Goal: Task Accomplishment & Management: Use online tool/utility

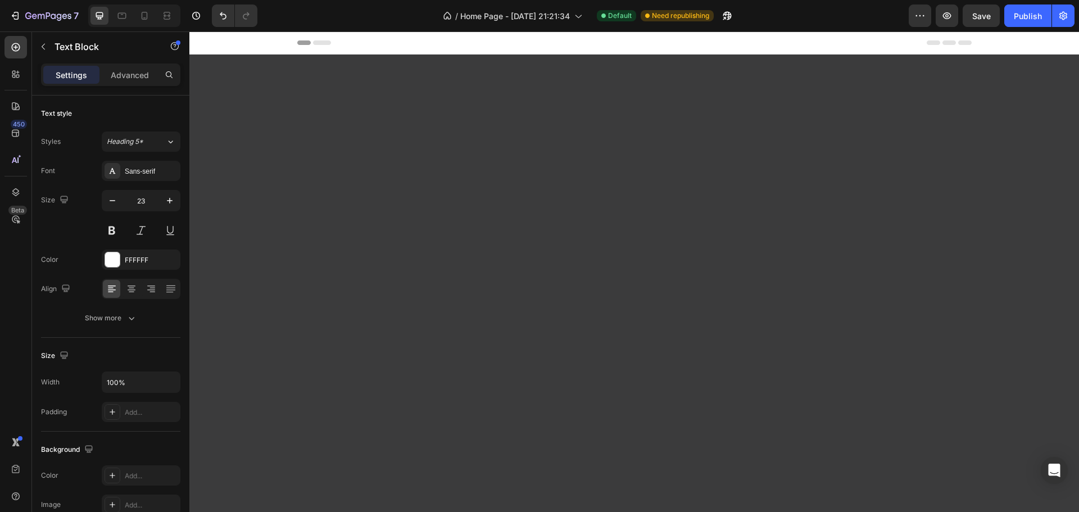
scroll to position [1005, 0]
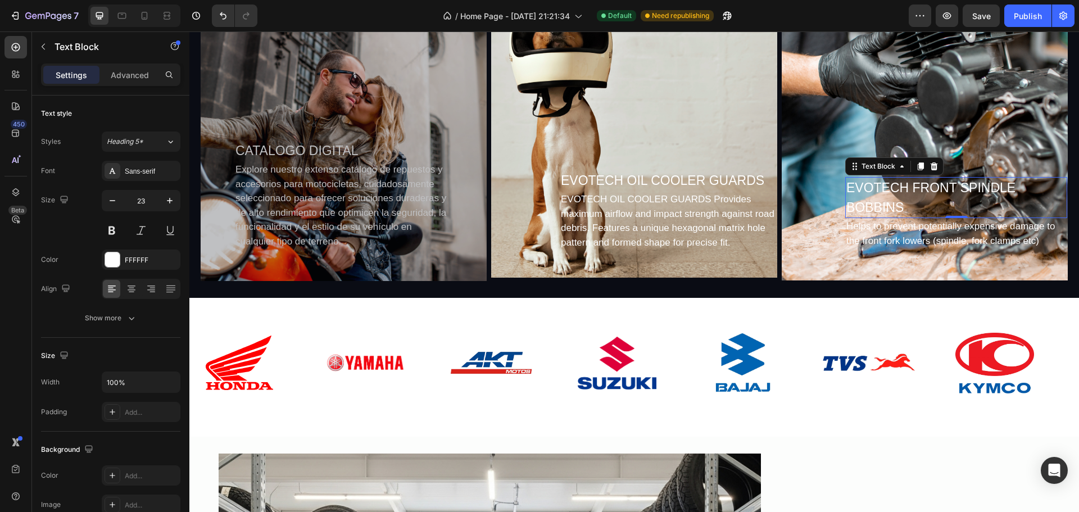
click at [896, 201] on div "EVOTECH FRONT SPINDLE BOBBINS" at bounding box center [956, 197] width 222 height 41
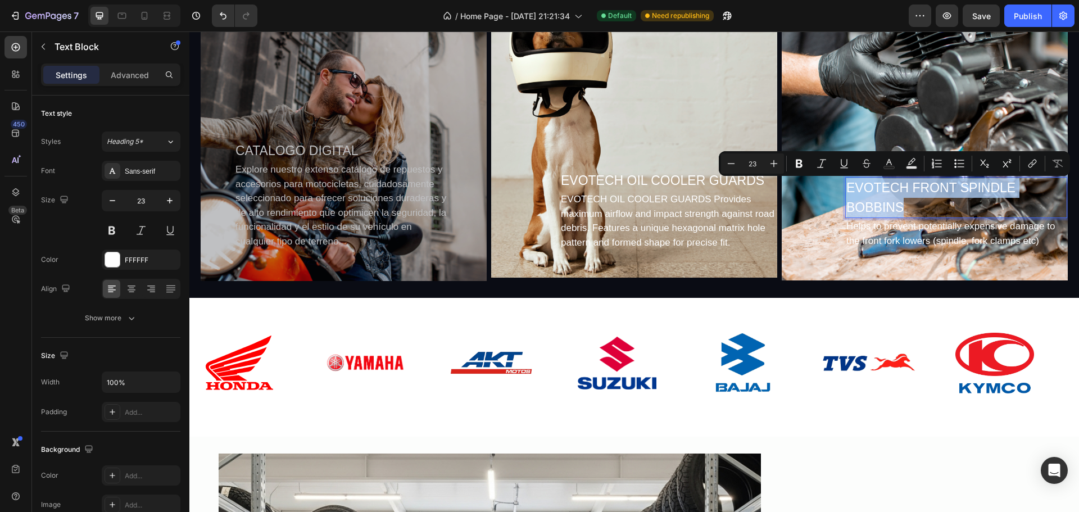
drag, startPoint x: 893, startPoint y: 206, endPoint x: 838, endPoint y: 190, distance: 56.7
click at [846, 190] on p "EVOTECH FRONT SPINDLE BOBBINS" at bounding box center [956, 197] width 220 height 39
click at [624, 181] on p "EVOTECH OIL COOLER GUARDS" at bounding box center [668, 181] width 215 height 20
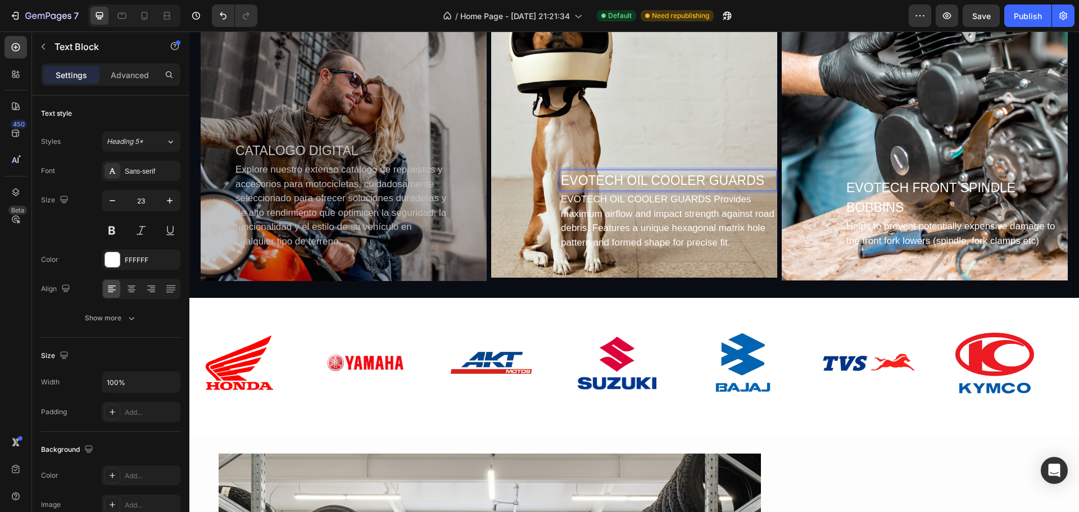
click at [760, 179] on p "EVOTECH OIL COOLER GUARDS" at bounding box center [668, 181] width 215 height 20
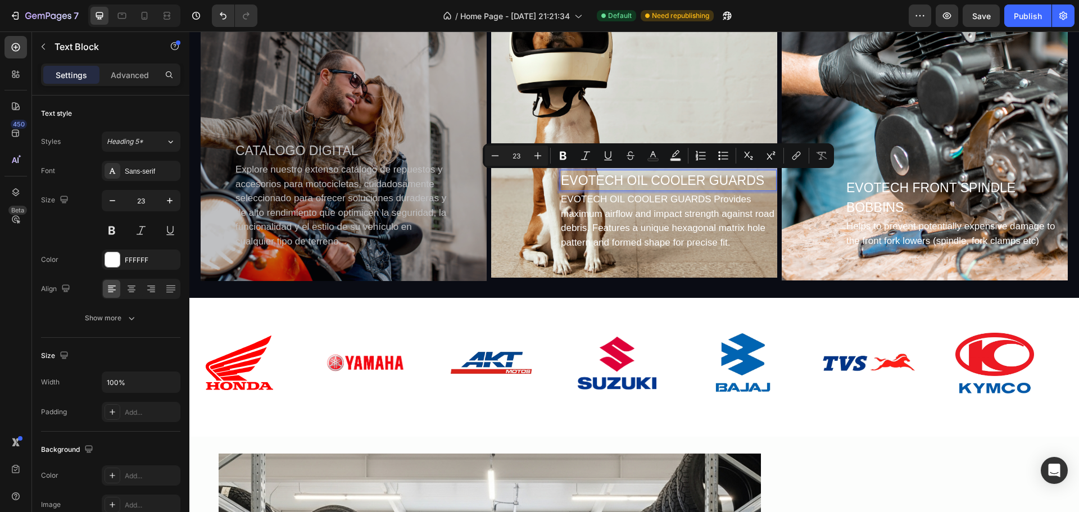
drag, startPoint x: 760, startPoint y: 179, endPoint x: 564, endPoint y: 177, distance: 196.1
click at [565, 177] on p "EVOTECH OIL COOLER GUARDS" at bounding box center [668, 181] width 215 height 20
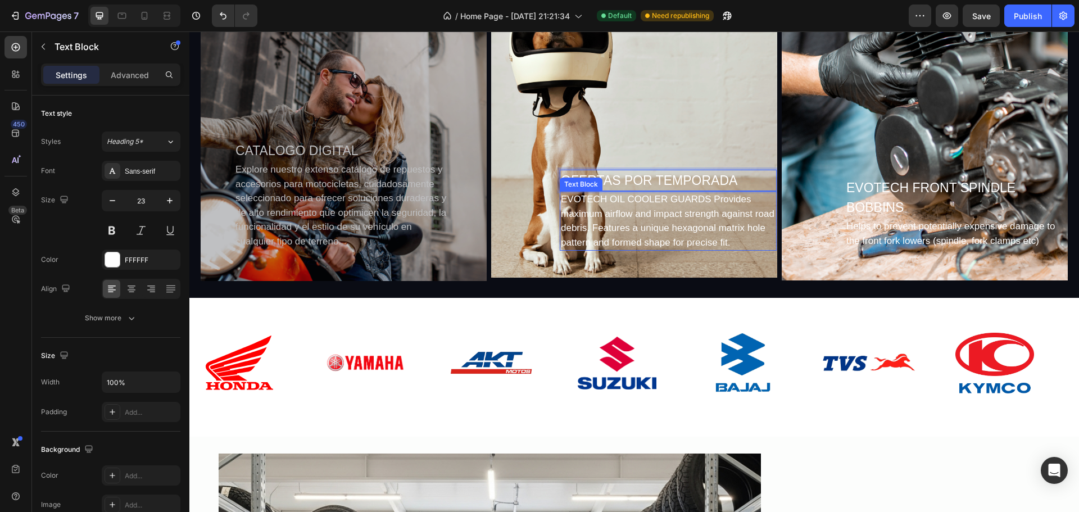
click at [633, 199] on div "EVOTECH OIL COOLER GUARDS Provides maximum airflow and impact strength against …" at bounding box center [668, 221] width 217 height 60
click at [702, 236] on div "EVOTECH OIL COOLER GUARDS Provides maximum airflow and impact strength against …" at bounding box center [668, 221] width 217 height 60
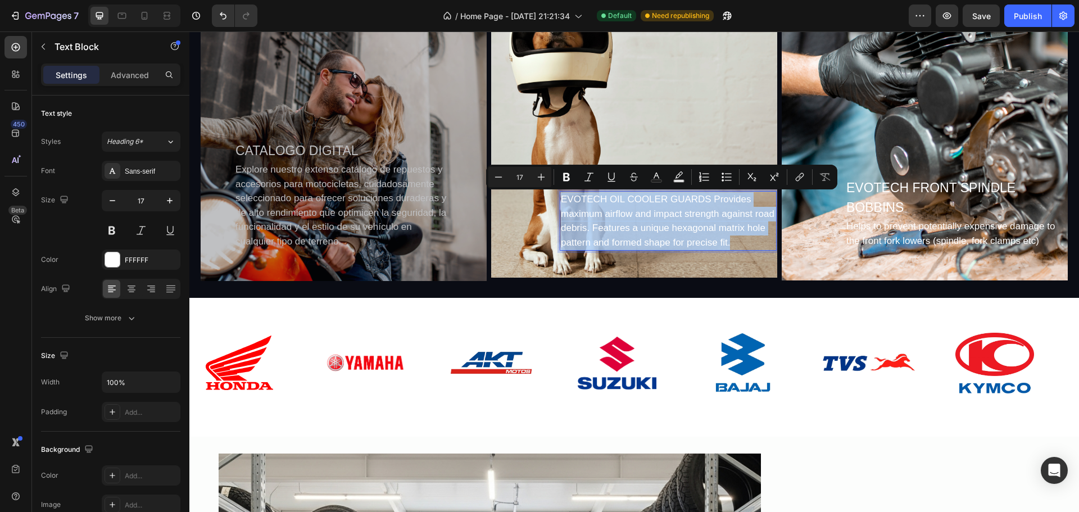
drag, startPoint x: 728, startPoint y: 246, endPoint x: 556, endPoint y: 203, distance: 176.6
click at [561, 202] on p "EVOTECH OIL COOLER GUARDS Provides maximum airflow and impact strength against …" at bounding box center [668, 220] width 215 height 57
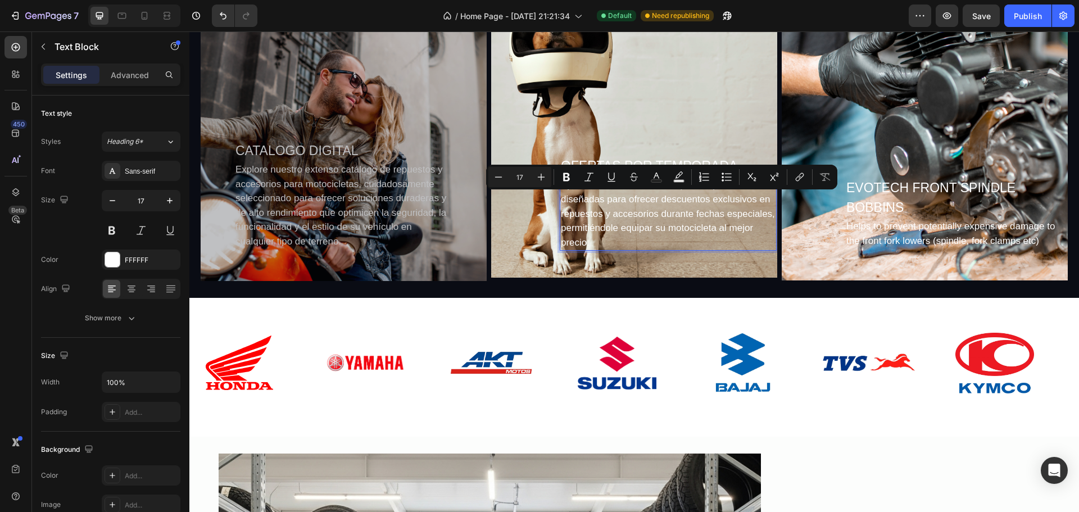
scroll to position [991, 0]
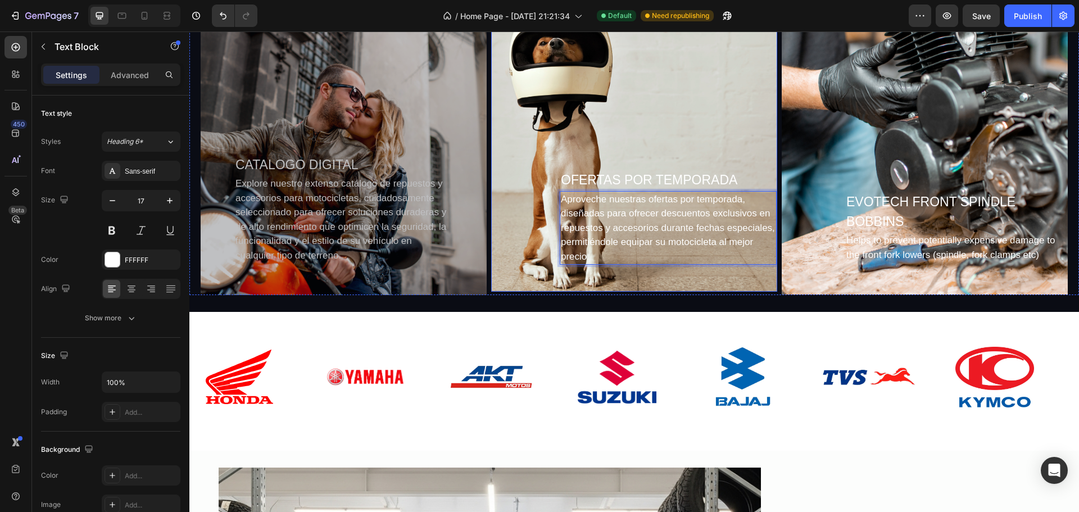
click at [718, 145] on div "Background Image" at bounding box center [634, 122] width 286 height 340
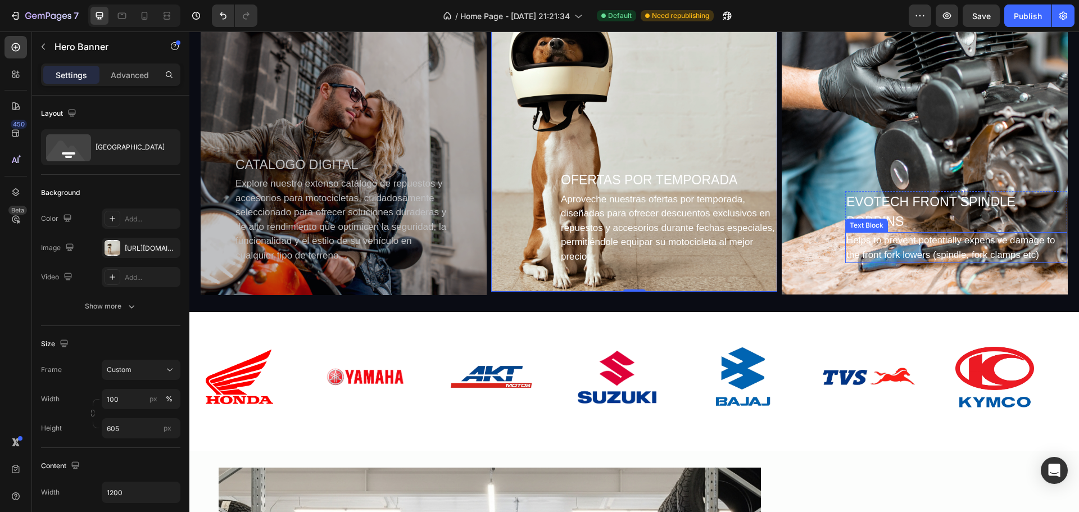
click at [910, 244] on div "Helps to prevent potentially expensive damage to the front fork lowers (spindle…" at bounding box center [956, 247] width 222 height 31
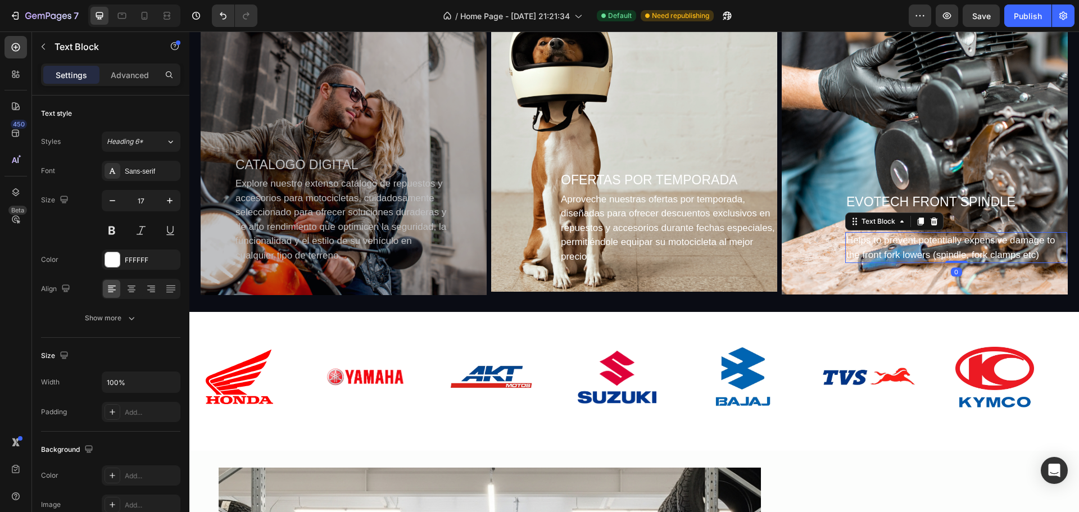
click at [1034, 256] on div "Helps to prevent potentially expensive damage to the front fork lowers (spindle…" at bounding box center [956, 247] width 222 height 31
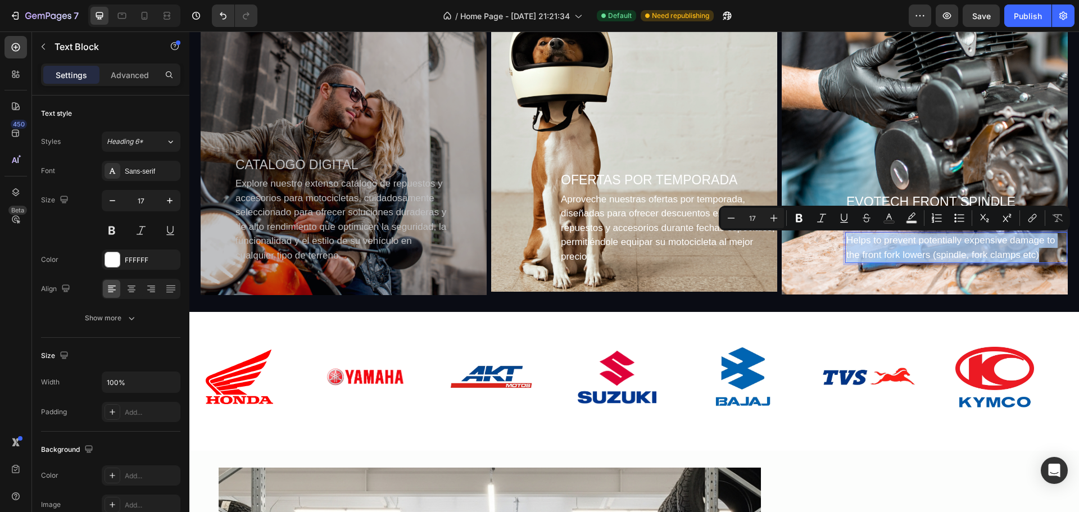
drag, startPoint x: 1030, startPoint y: 255, endPoint x: 839, endPoint y: 238, distance: 191.8
click at [846, 237] on p "Helps to prevent potentially expensive damage to the front fork lowers (spindle…" at bounding box center [956, 247] width 220 height 29
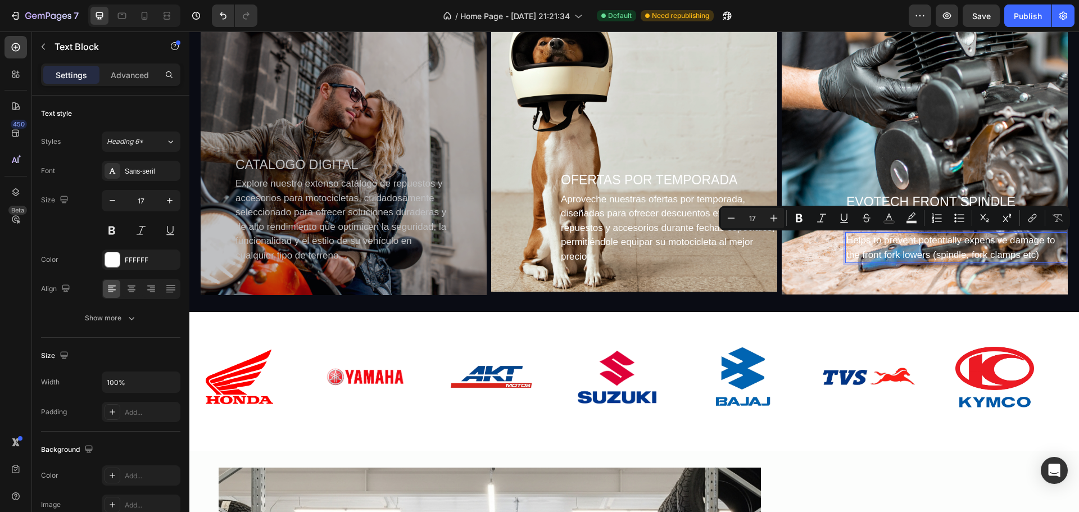
scroll to position [949, 0]
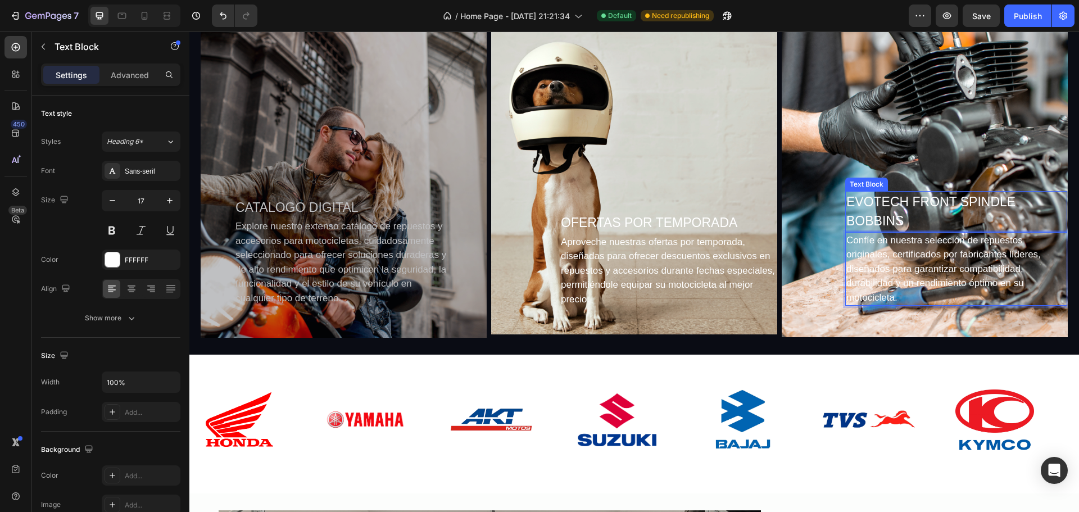
click at [895, 217] on p "EVOTECH FRONT SPINDLE BOBBINS" at bounding box center [956, 211] width 220 height 39
click at [896, 217] on p "EVOTECH FRONT SPINDLE BOBBINS" at bounding box center [956, 211] width 220 height 39
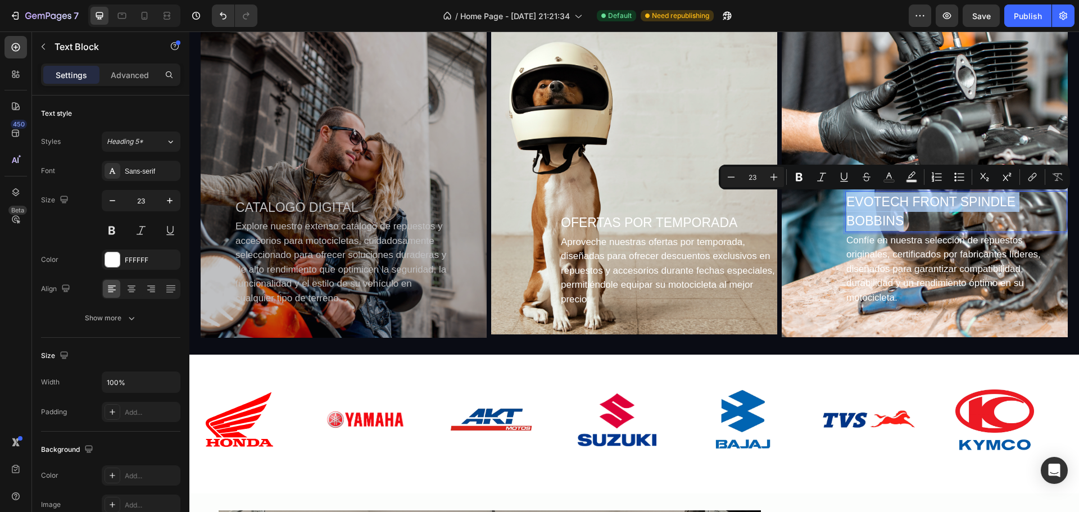
drag, startPoint x: 896, startPoint y: 217, endPoint x: 841, endPoint y: 200, distance: 58.3
click at [846, 199] on p "EVOTECH FRONT SPINDLE BOBBINS" at bounding box center [956, 211] width 220 height 39
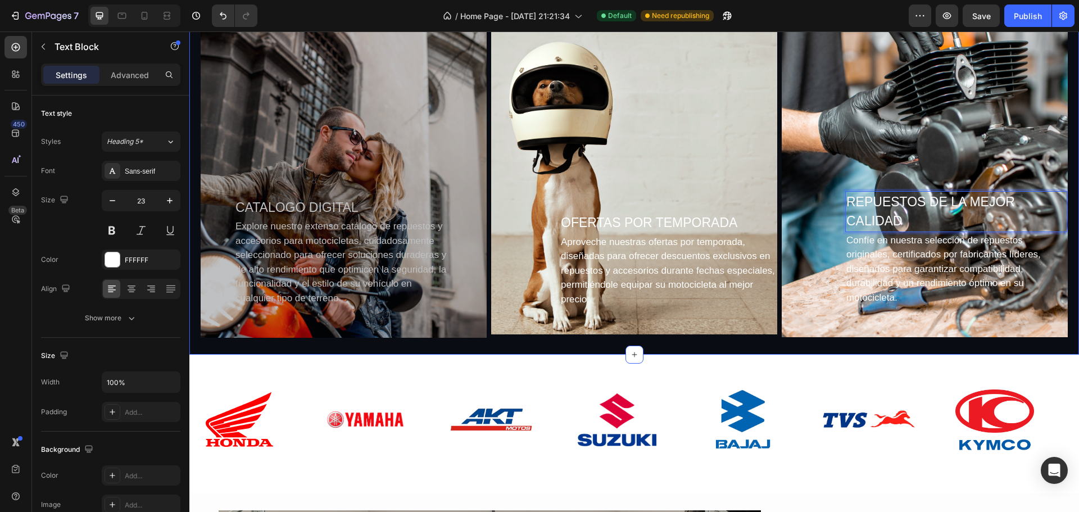
click at [889, 347] on div "CATALOGO DIGITAL Text Block Explore nuestro extenso catálogo de repuestos y acc…" at bounding box center [634, 166] width 890 height 377
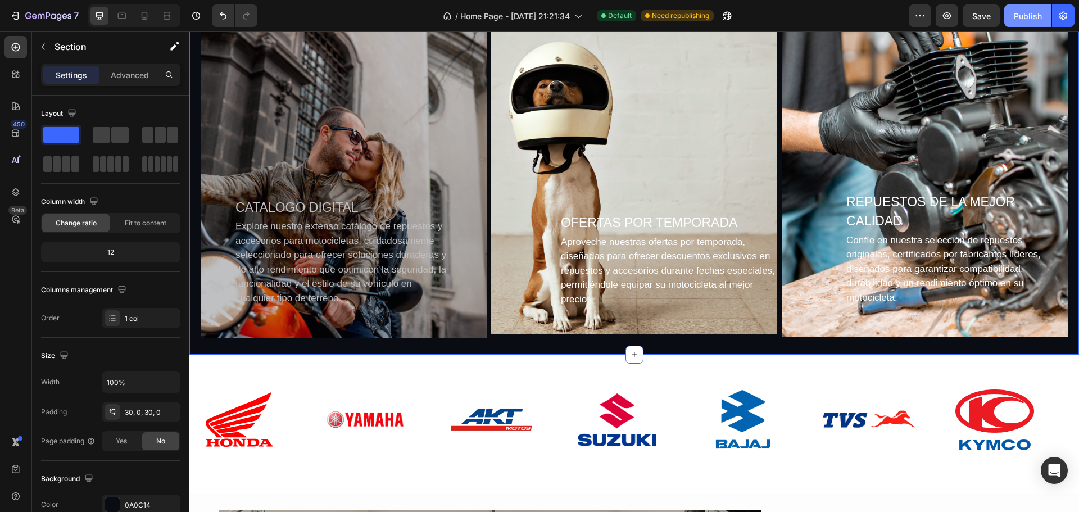
click at [1028, 16] on div "Publish" at bounding box center [1028, 16] width 28 height 12
click at [986, 0] on body "7 Version history / Home Page - Jul 8, 21:21:34 Default Need republishing Previ…" at bounding box center [539, 0] width 1079 height 0
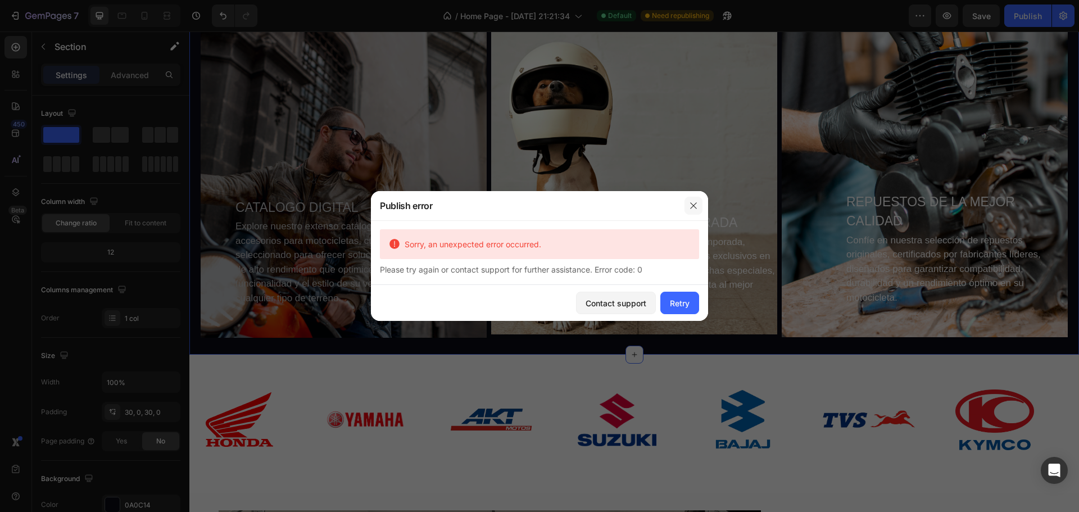
click at [696, 206] on icon "button" at bounding box center [693, 205] width 9 height 9
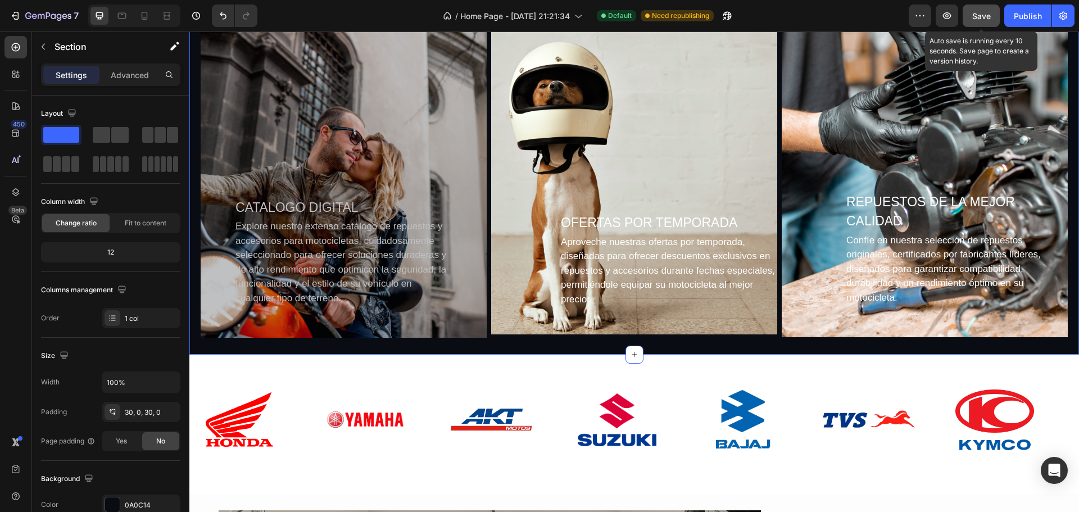
click at [977, 19] on span "Save" at bounding box center [981, 16] width 19 height 10
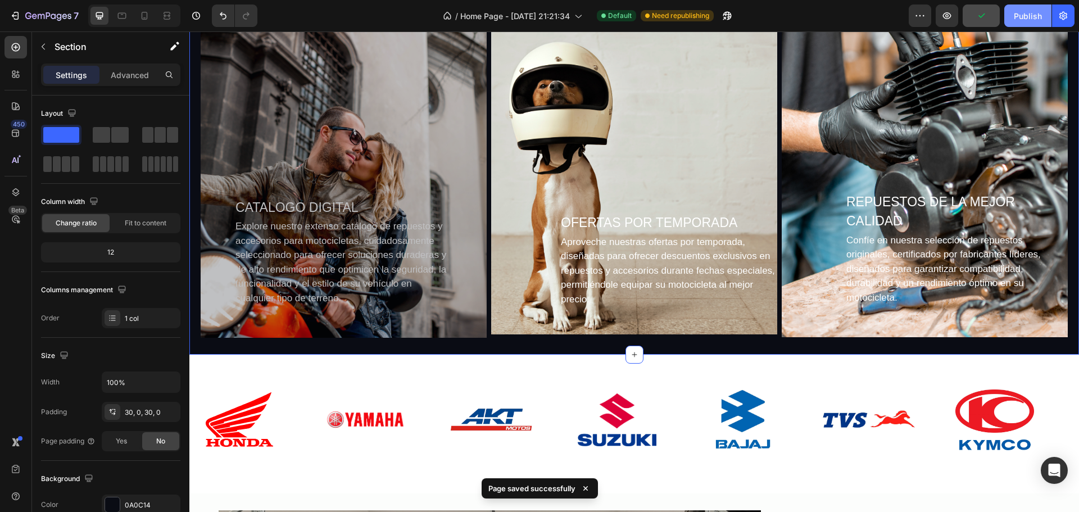
click at [1032, 18] on div "Publish" at bounding box center [1028, 16] width 28 height 12
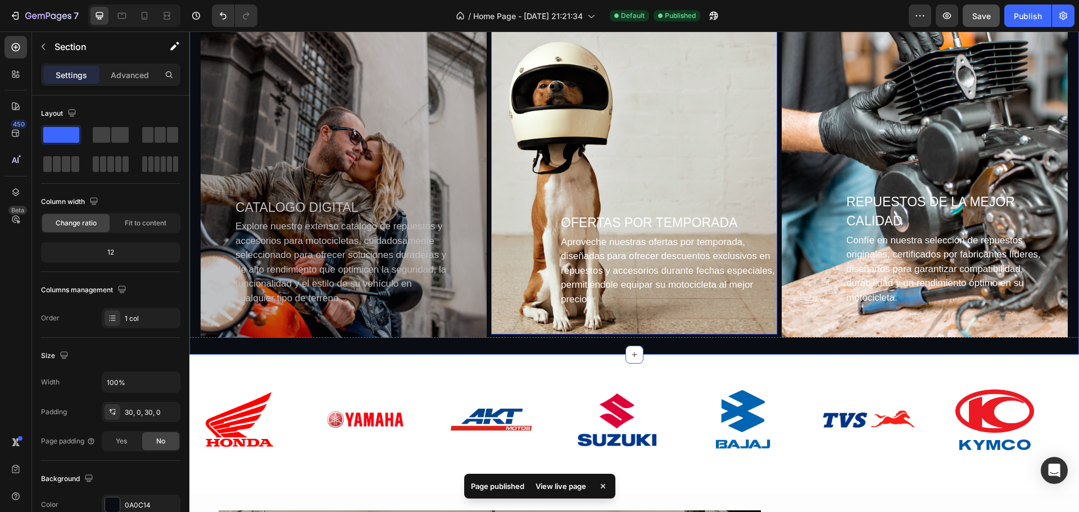
click at [698, 136] on div "Background Image" at bounding box center [634, 164] width 286 height 340
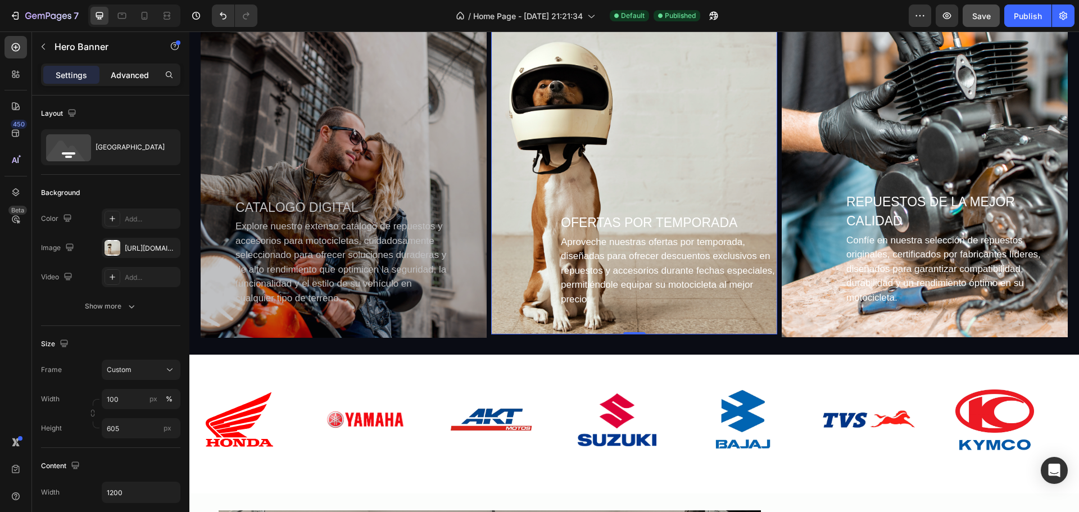
click at [124, 74] on p "Advanced" at bounding box center [130, 75] width 38 height 12
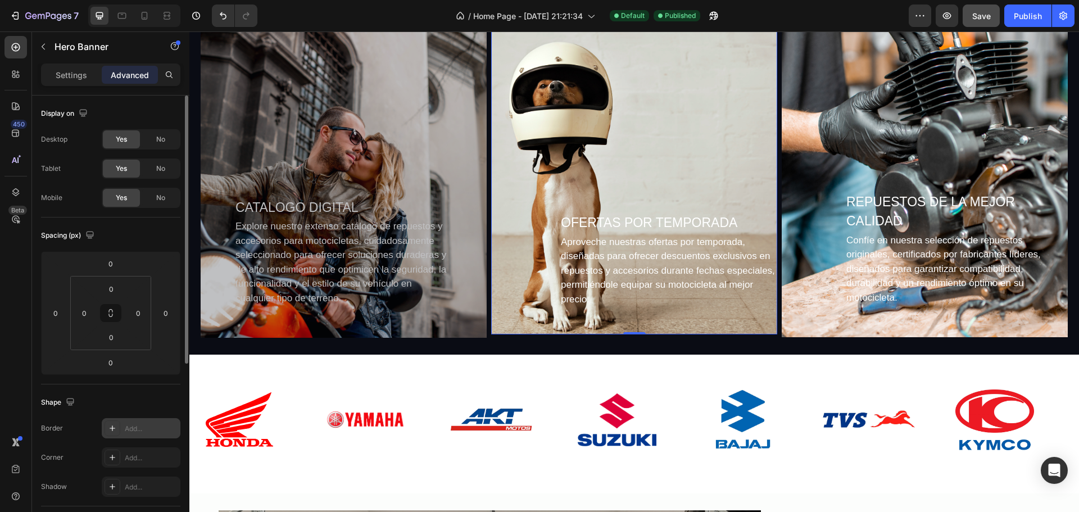
scroll to position [225, 0]
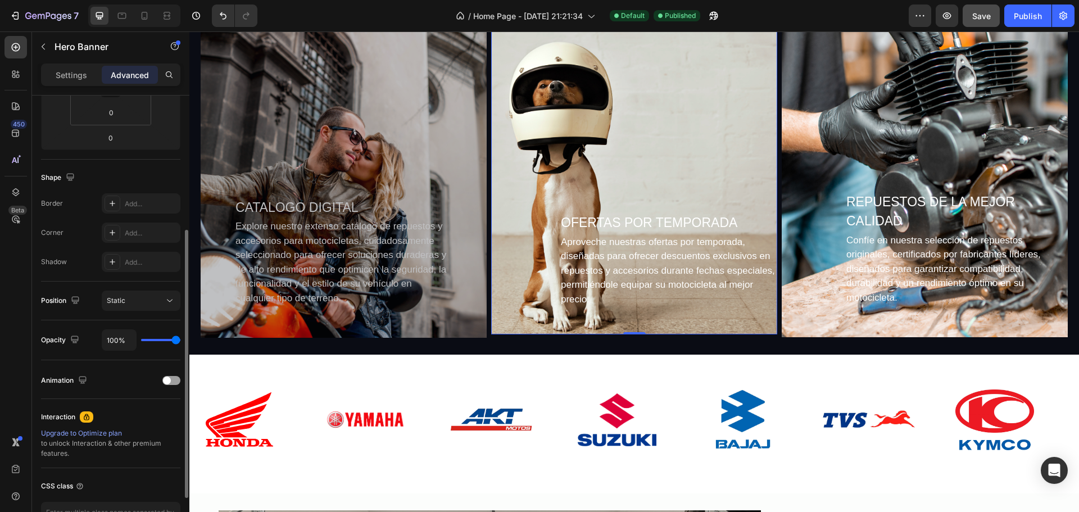
type input "98%"
type input "98"
type input "93%"
type input "93"
type input "87%"
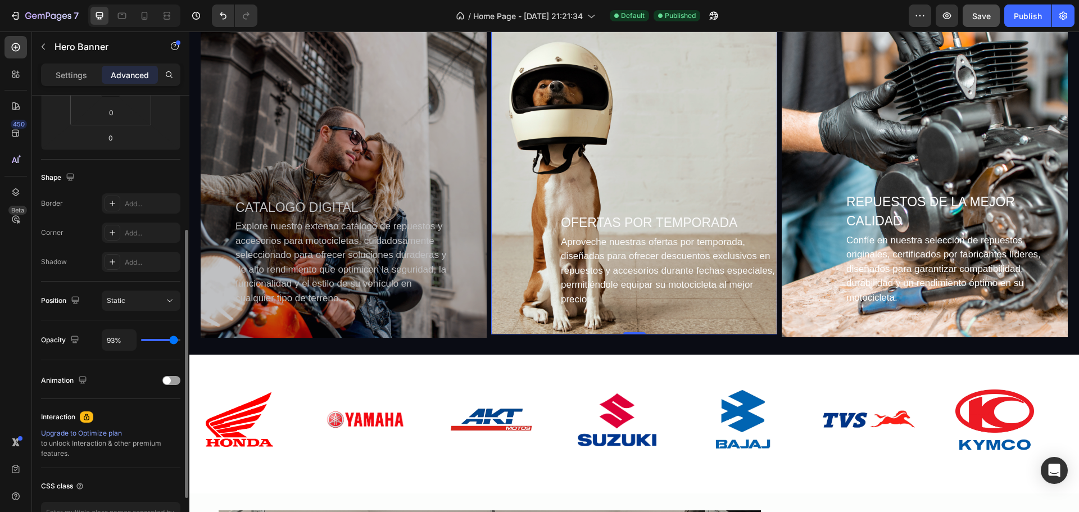
type input "87"
type input "85%"
type input "85"
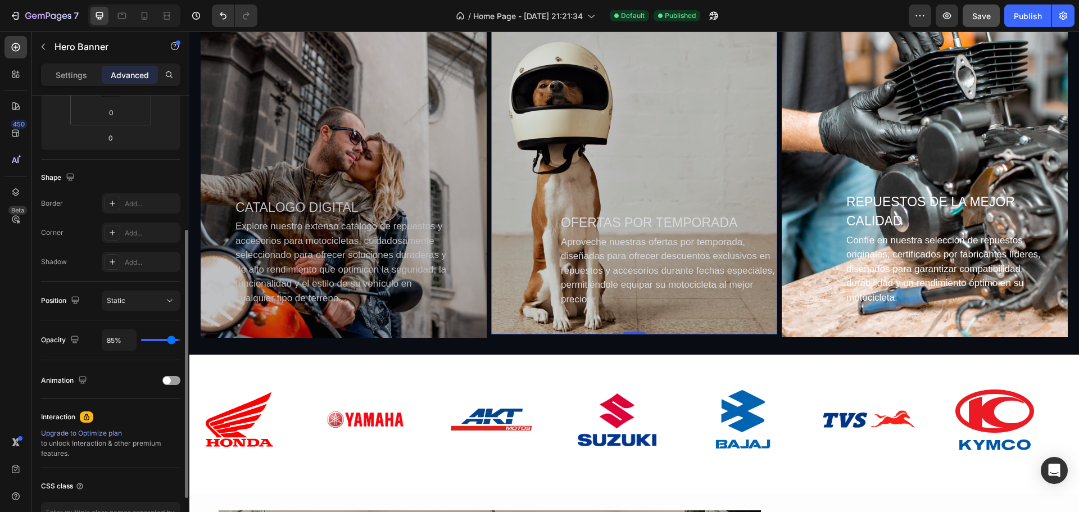
type input "83%"
type input "83"
type input "81%"
type input "81"
type input "80%"
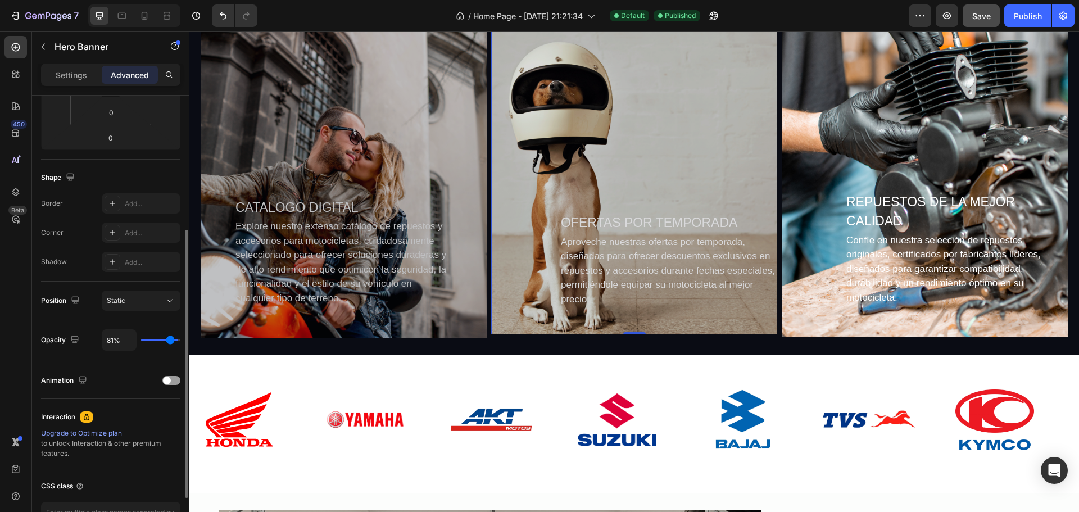
type input "80"
type input "76%"
type input "76"
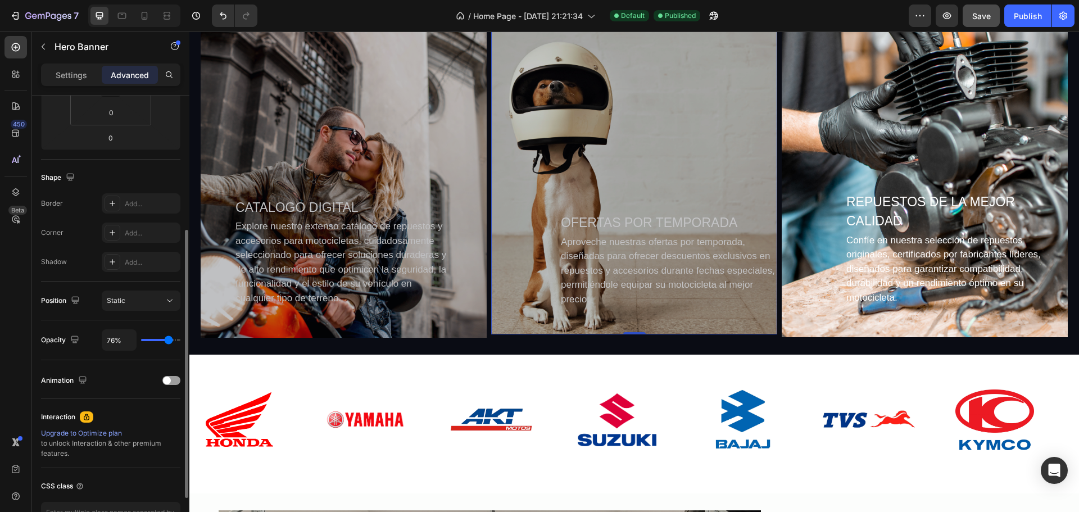
type input "74%"
type input "74"
type input "72%"
type input "72"
type input "70%"
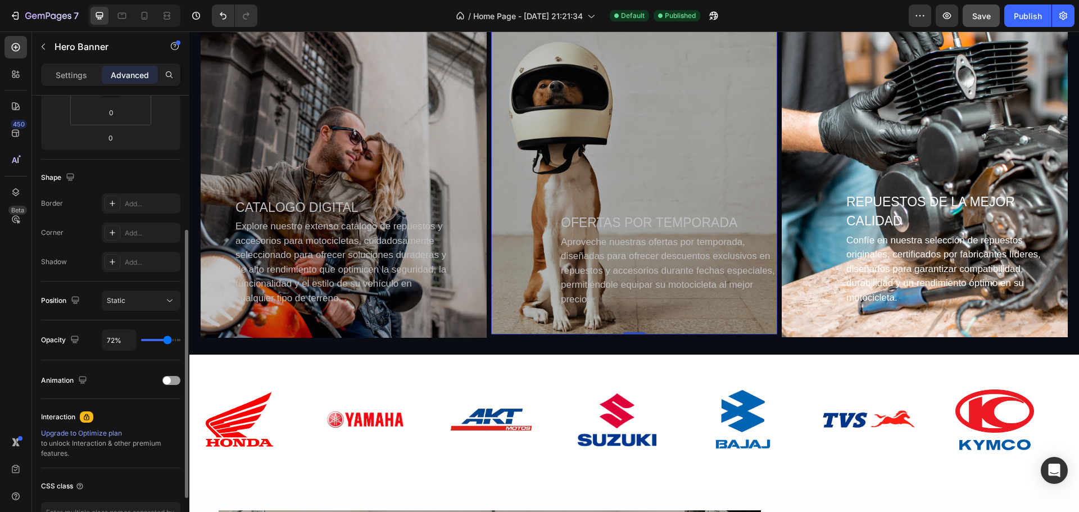
type input "70"
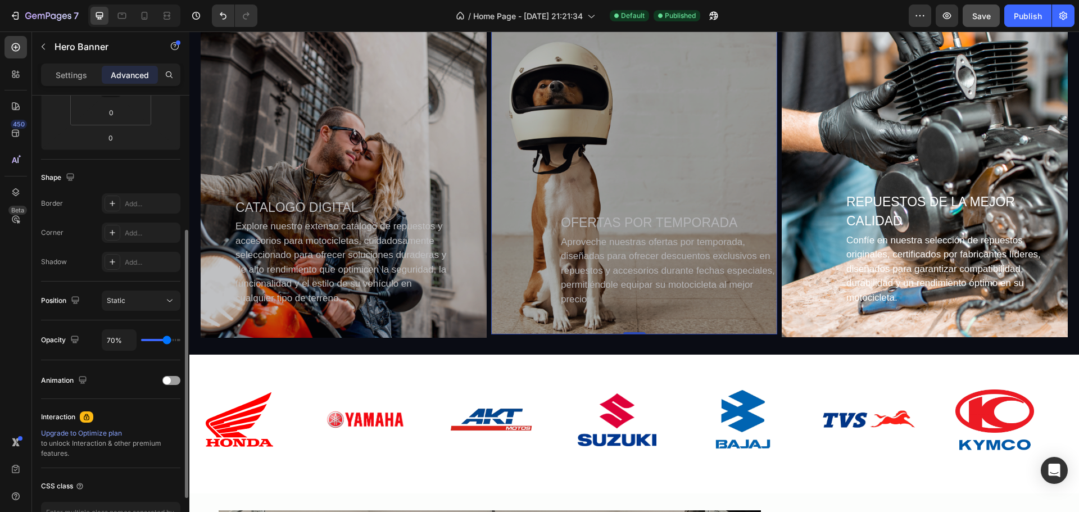
type input "69%"
type input "69"
type input "67%"
drag, startPoint x: 175, startPoint y: 343, endPoint x: 166, endPoint y: 340, distance: 9.4
type input "67"
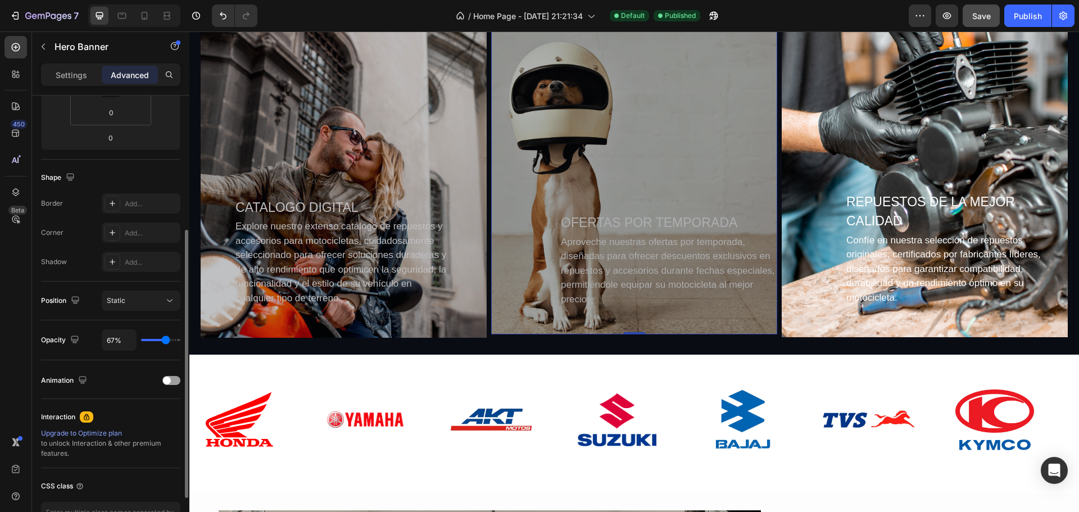
click at [166, 340] on input "range" at bounding box center [160, 340] width 39 height 2
click at [813, 244] on div "REPUESTOS DE LA MEJOR CALIDAD Text Block Confíe en nuestra selección de repuest…" at bounding box center [925, 255] width 286 height 129
type input "96%"
type input "96"
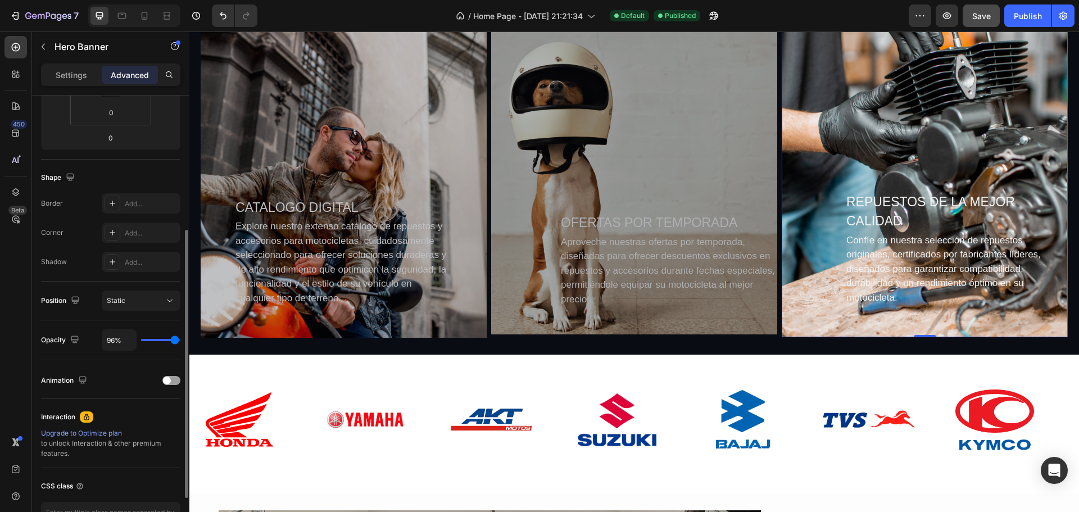
type input "87%"
type input "87"
type input "85%"
type input "85"
type input "83%"
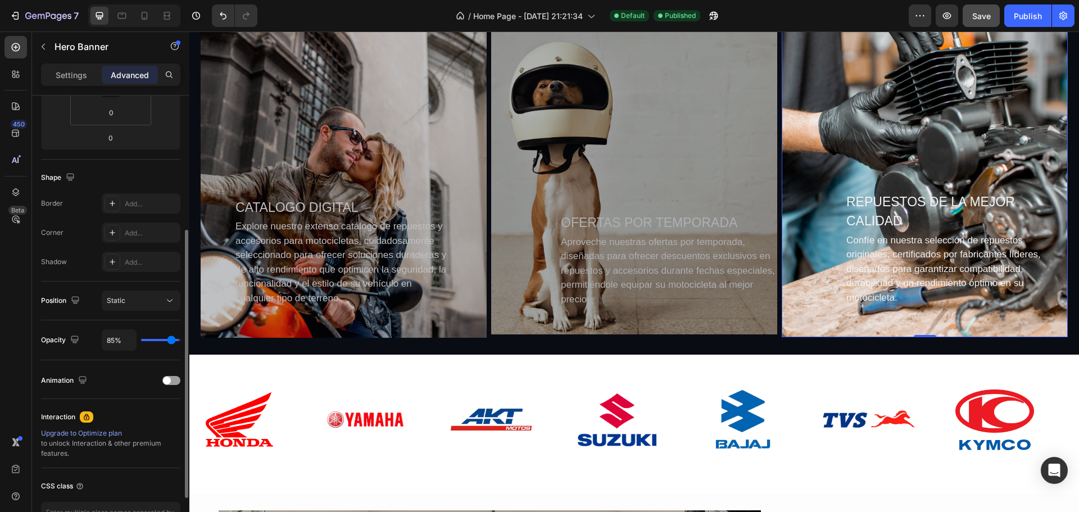
type input "83"
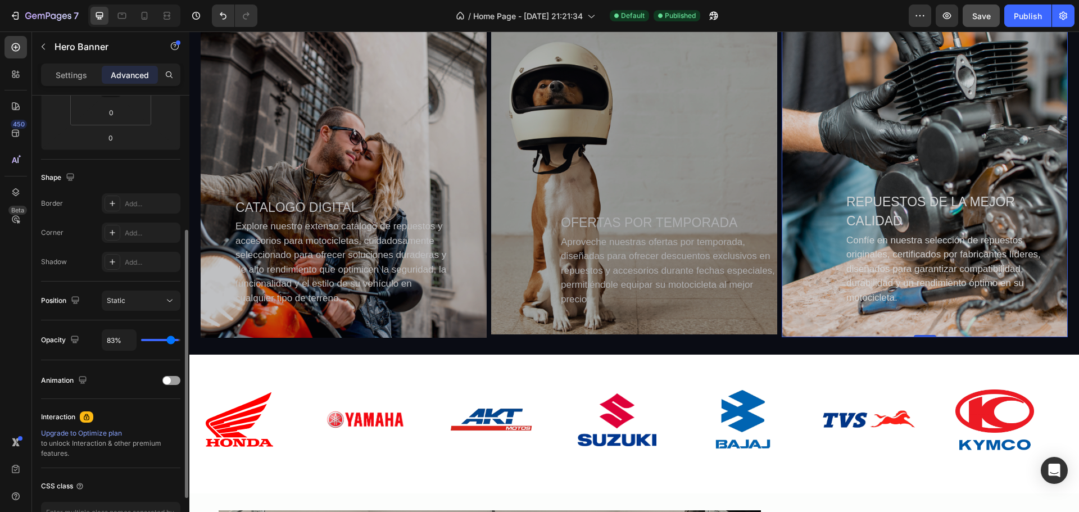
type input "81%"
type input "81"
type input "78%"
type input "78"
type input "74%"
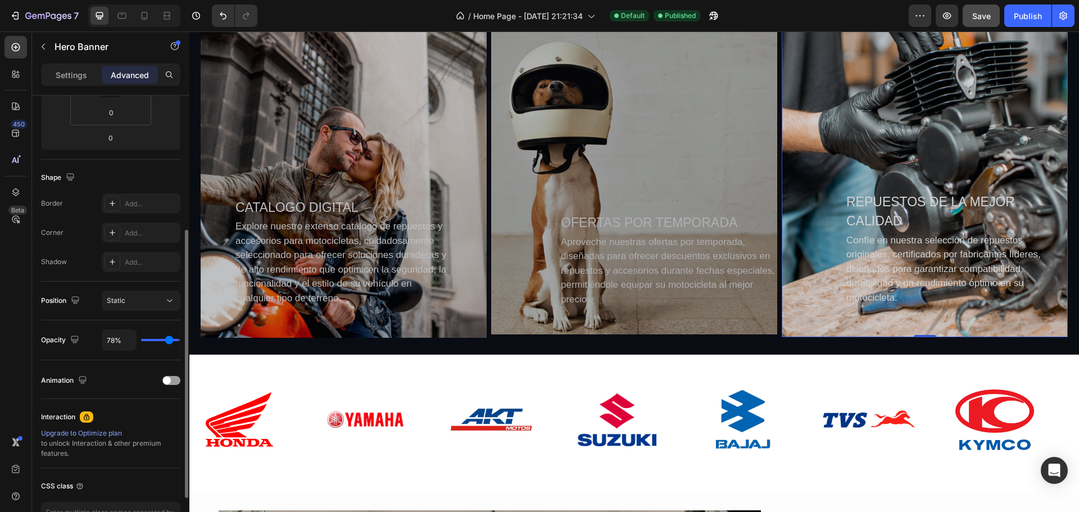
type input "74"
type input "72%"
type input "72"
type input "70%"
type input "70"
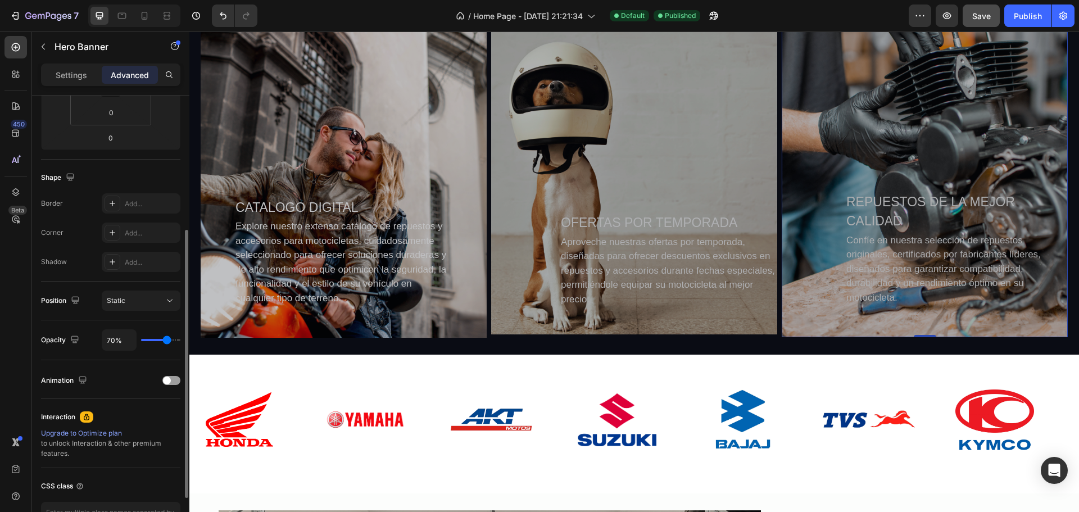
type input "67%"
type input "67"
type input "65%"
type input "65"
type input "61%"
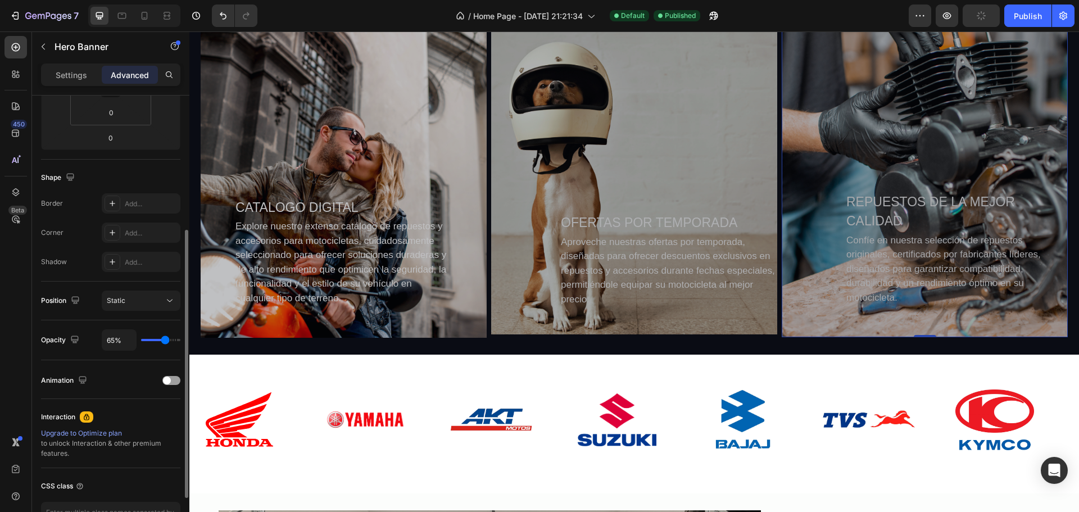
type input "61"
type input "59%"
type input "59"
type input "57%"
type input "57"
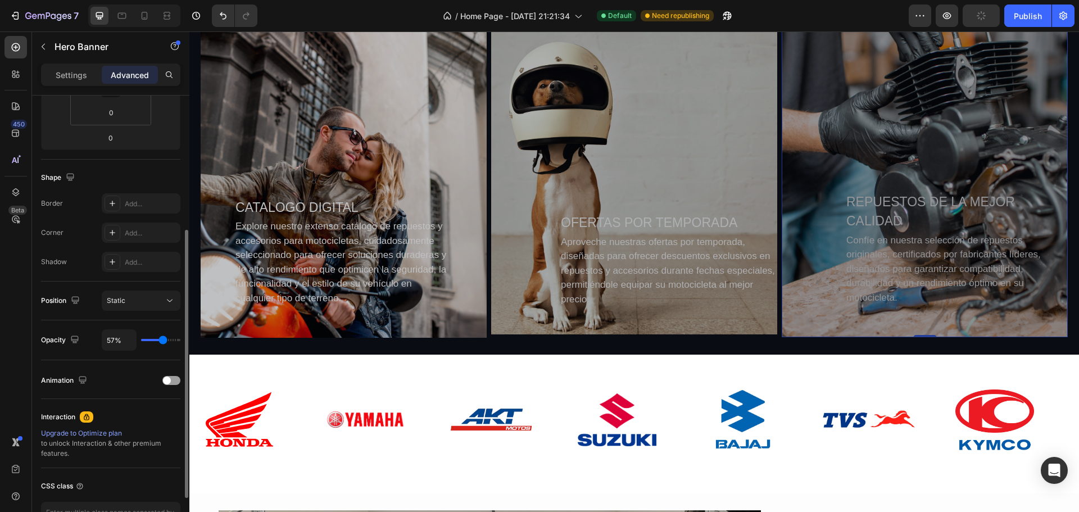
type input "56%"
type input "56"
type input "54%"
type input "54"
type input "57%"
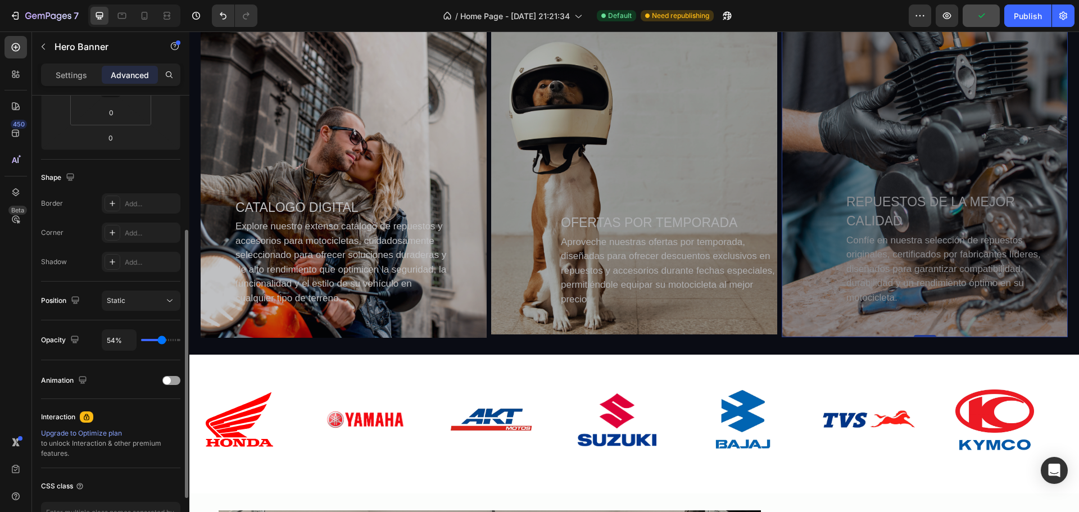
type input "57"
type input "59%"
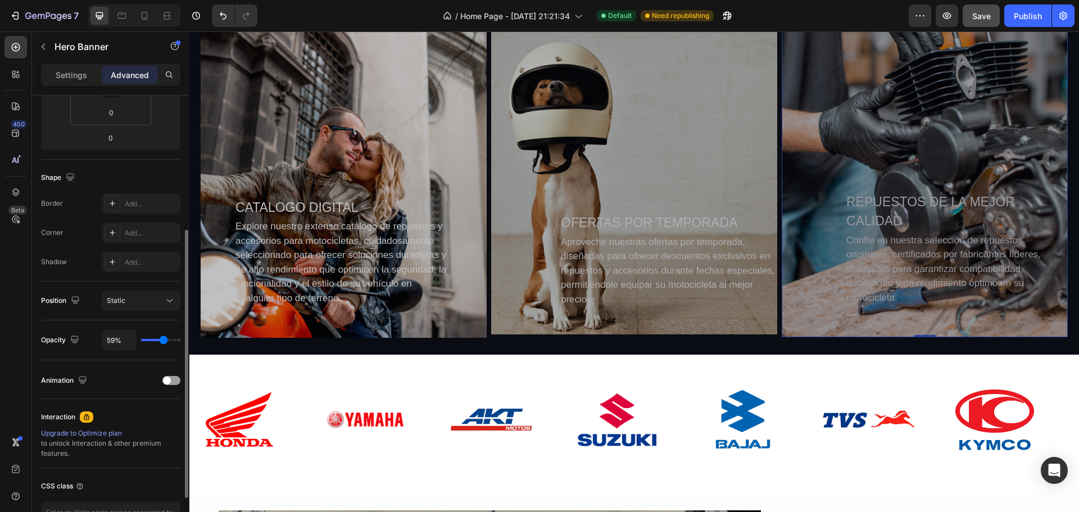
drag, startPoint x: 175, startPoint y: 340, endPoint x: 164, endPoint y: 339, distance: 10.7
type input "59"
click at [164, 339] on input "range" at bounding box center [160, 340] width 39 height 2
click at [987, 13] on span "Save" at bounding box center [981, 16] width 19 height 10
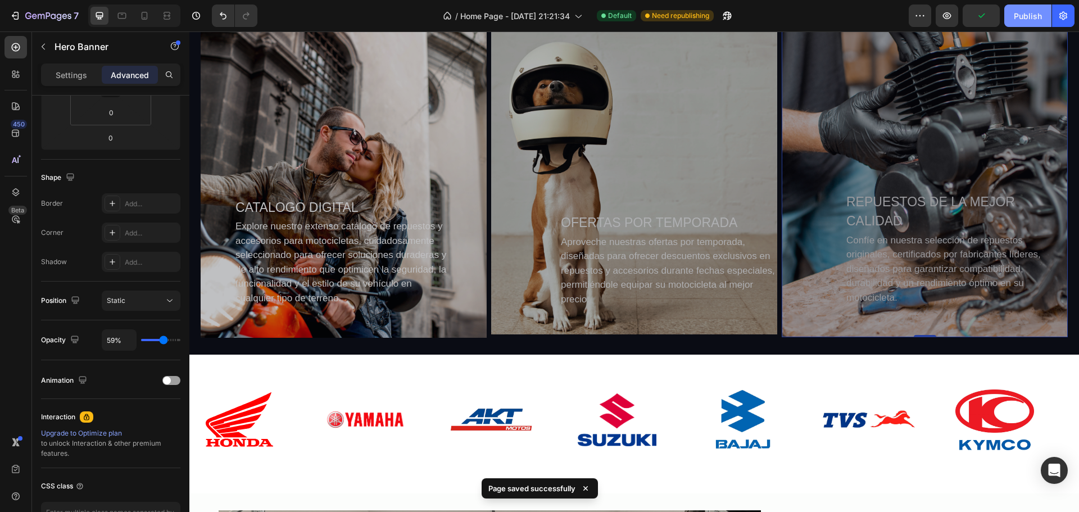
click at [1033, 11] on div "Publish" at bounding box center [1028, 16] width 28 height 12
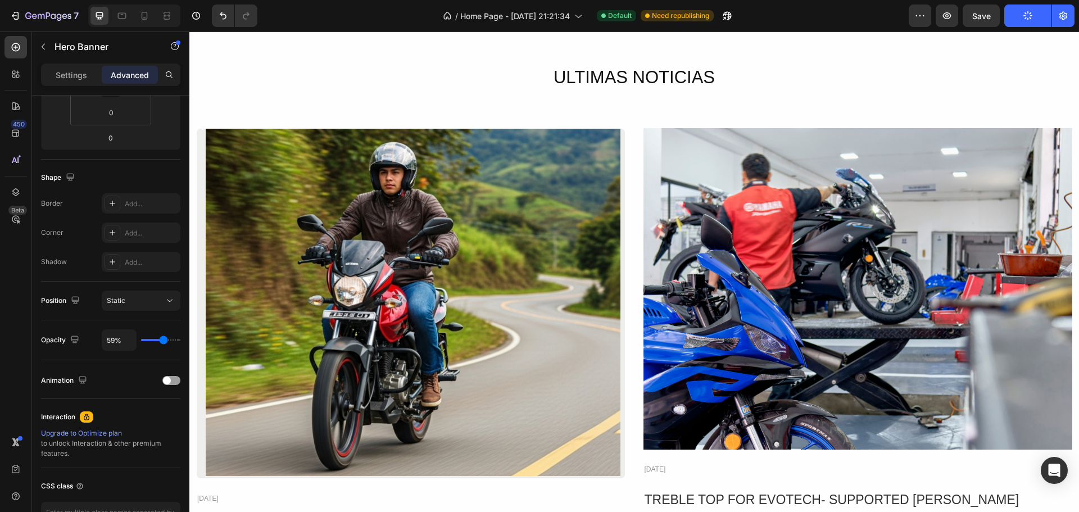
scroll to position [2353, 0]
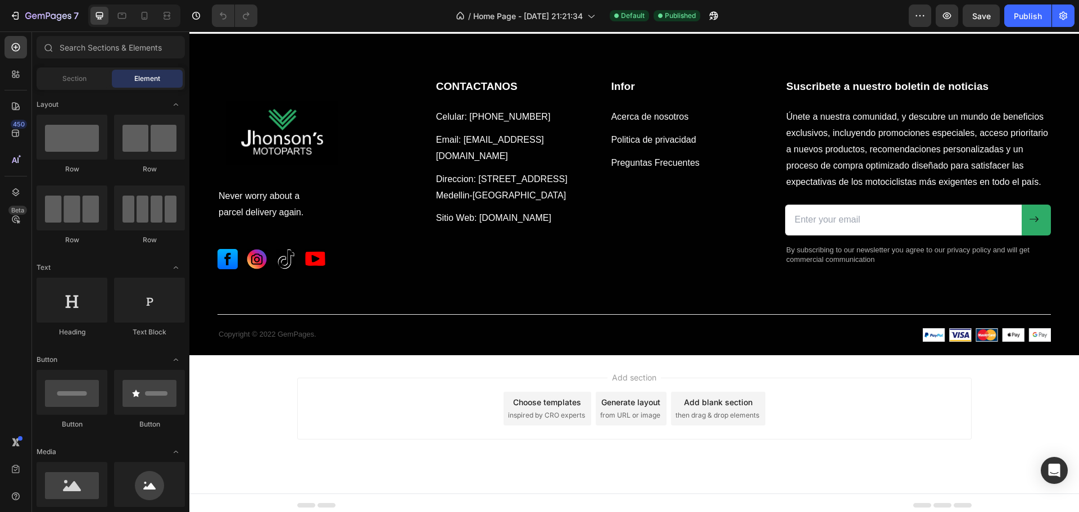
scroll to position [2857, 0]
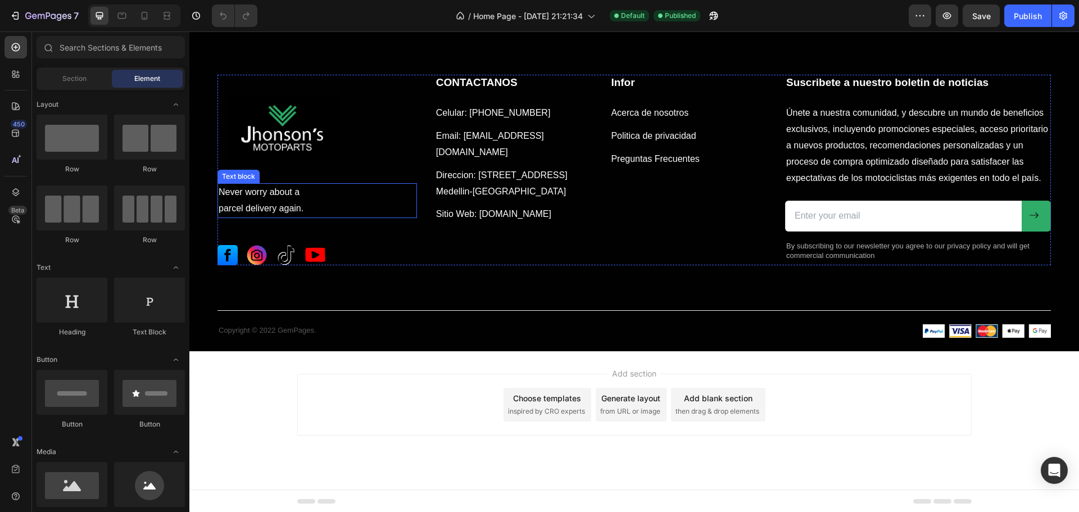
click at [289, 201] on p "parcel delivery again." at bounding box center [317, 209] width 197 height 16
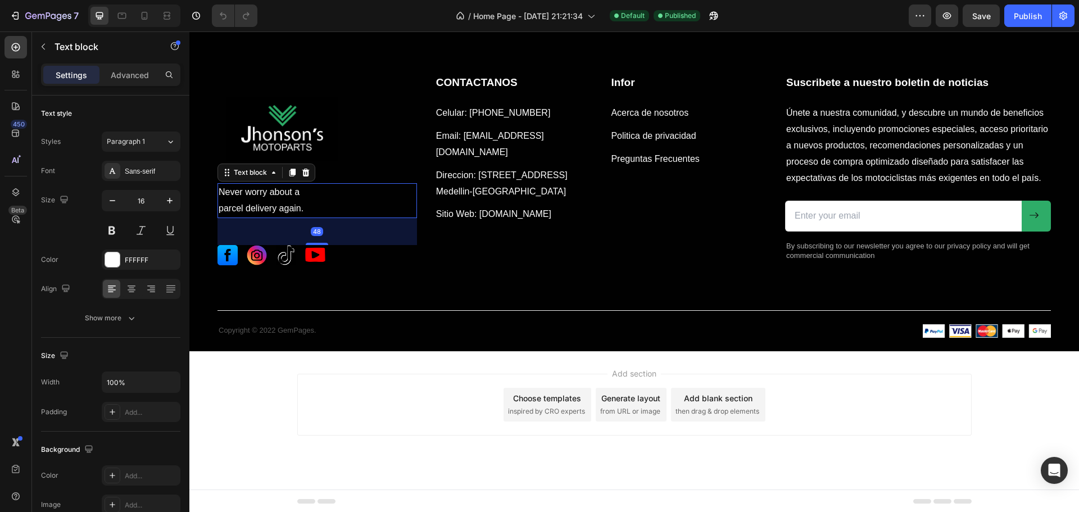
click at [299, 206] on p "parcel delivery again." at bounding box center [317, 209] width 197 height 16
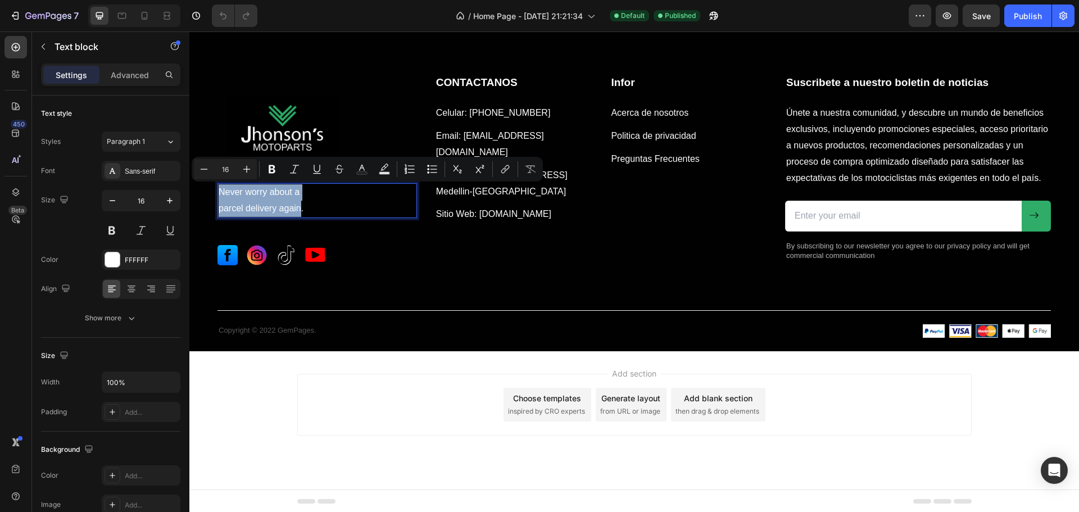
drag, startPoint x: 298, startPoint y: 205, endPoint x: 218, endPoint y: 193, distance: 80.7
click at [220, 191] on div "Never worry about a parcel delivery again." at bounding box center [316, 200] width 199 height 35
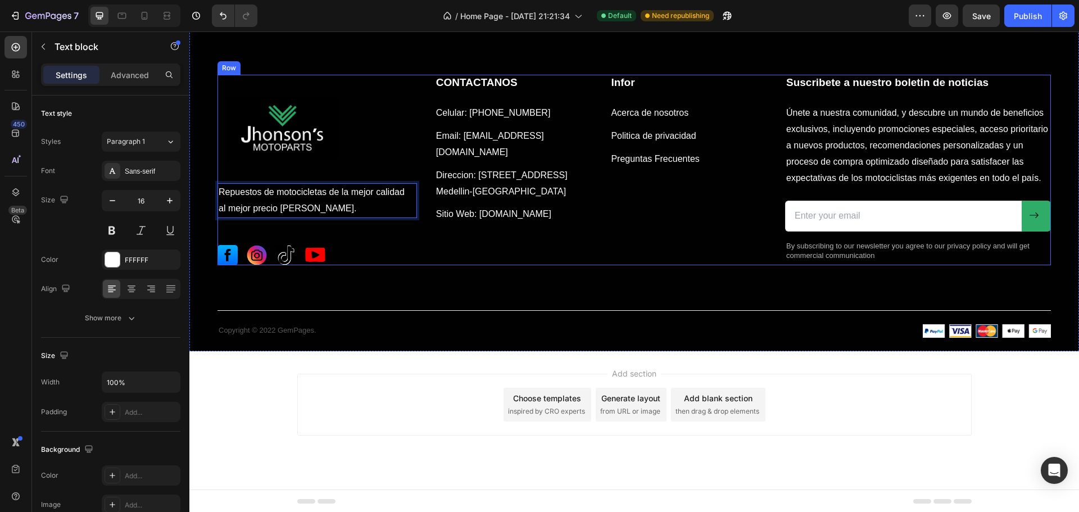
click at [506, 247] on div "CONTACTANOS Heading Celular: [PHONE_NUMBER] Text block Email: [EMAIL_ADDRESS][D…" at bounding box center [601, 170] width 332 height 190
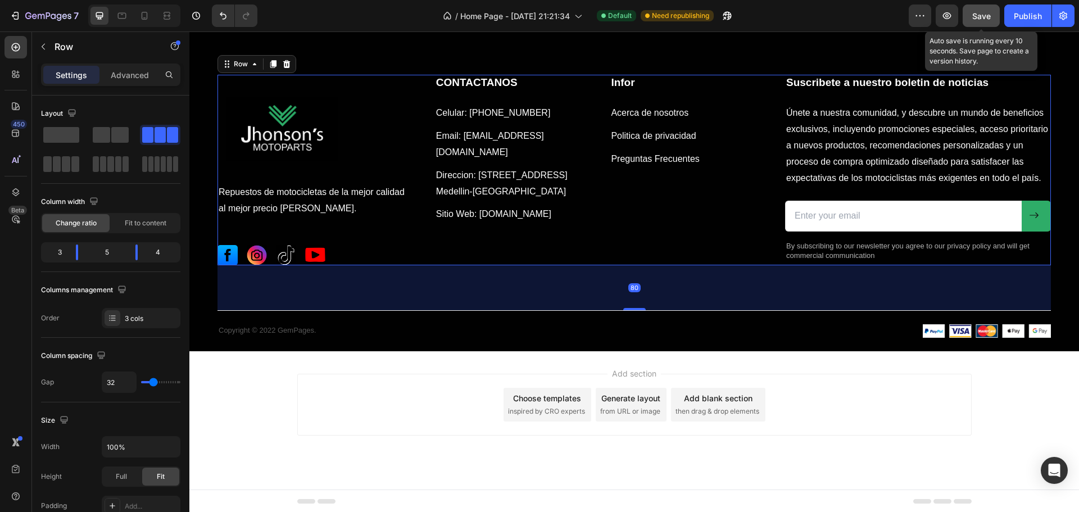
click at [984, 7] on button "Save" at bounding box center [981, 15] width 37 height 22
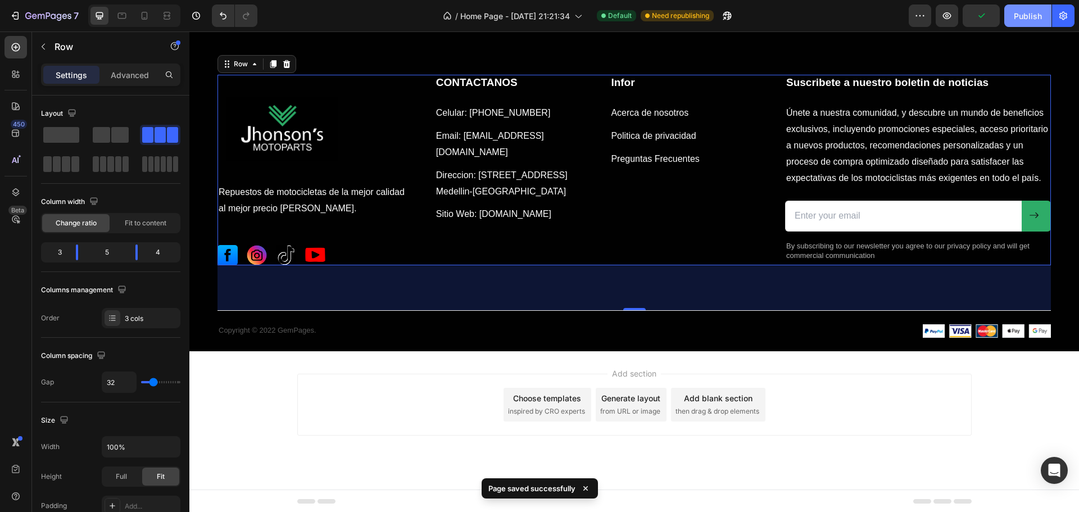
click at [1022, 14] on div "Publish" at bounding box center [1028, 16] width 28 height 12
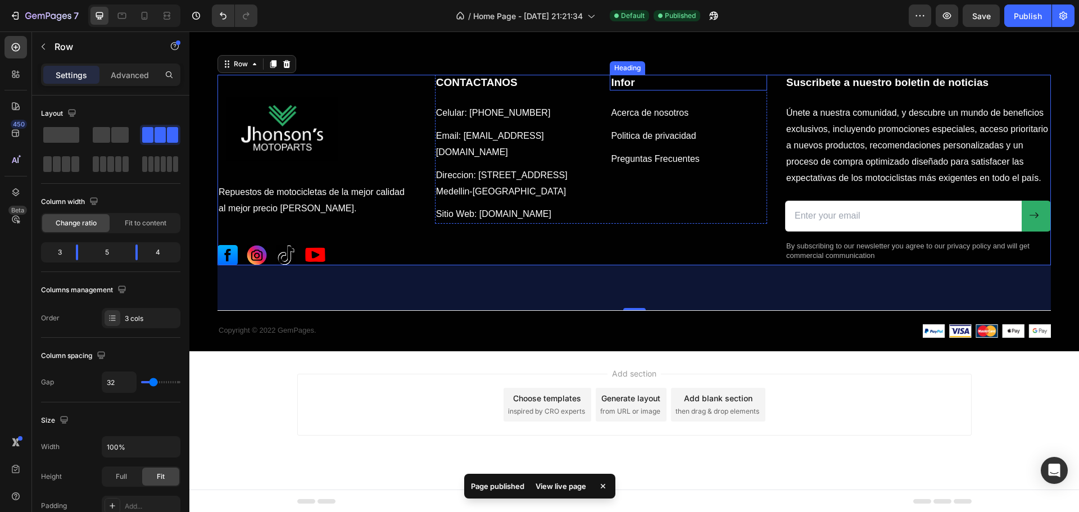
click at [643, 81] on p "Infor" at bounding box center [688, 83] width 155 height 14
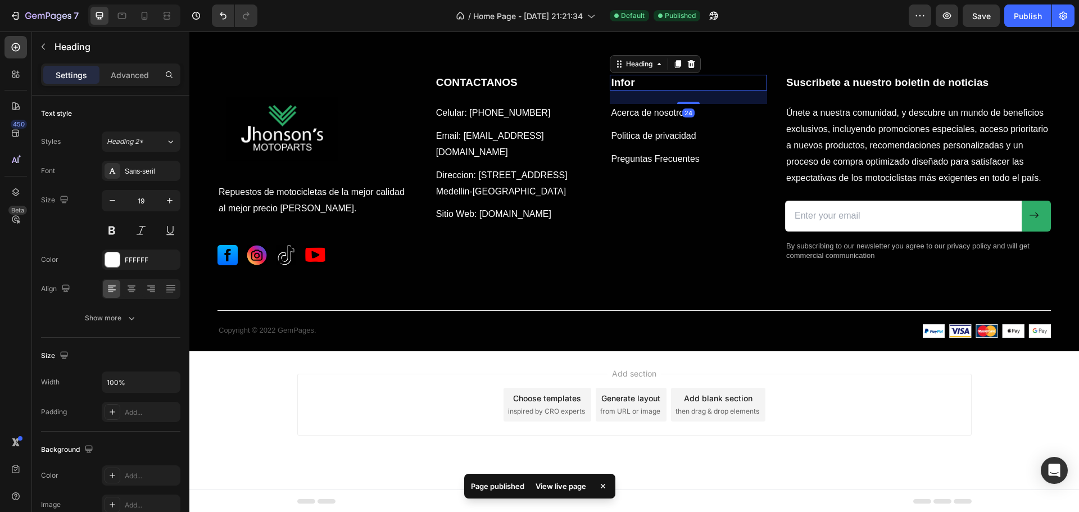
click at [639, 80] on p "Infor" at bounding box center [688, 83] width 155 height 14
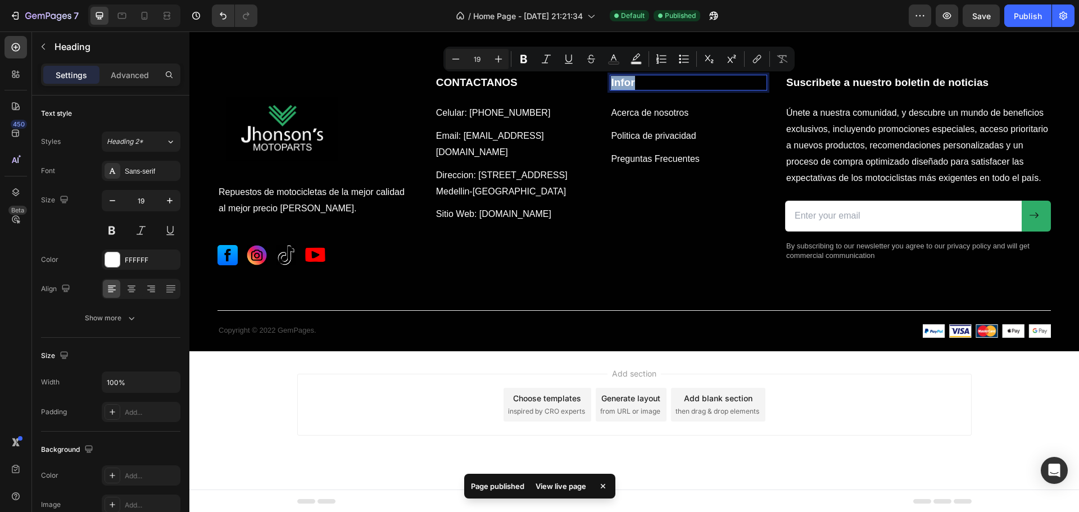
drag, startPoint x: 636, startPoint y: 80, endPoint x: 607, endPoint y: 83, distance: 28.7
click at [611, 82] on p "Infor" at bounding box center [688, 83] width 155 height 14
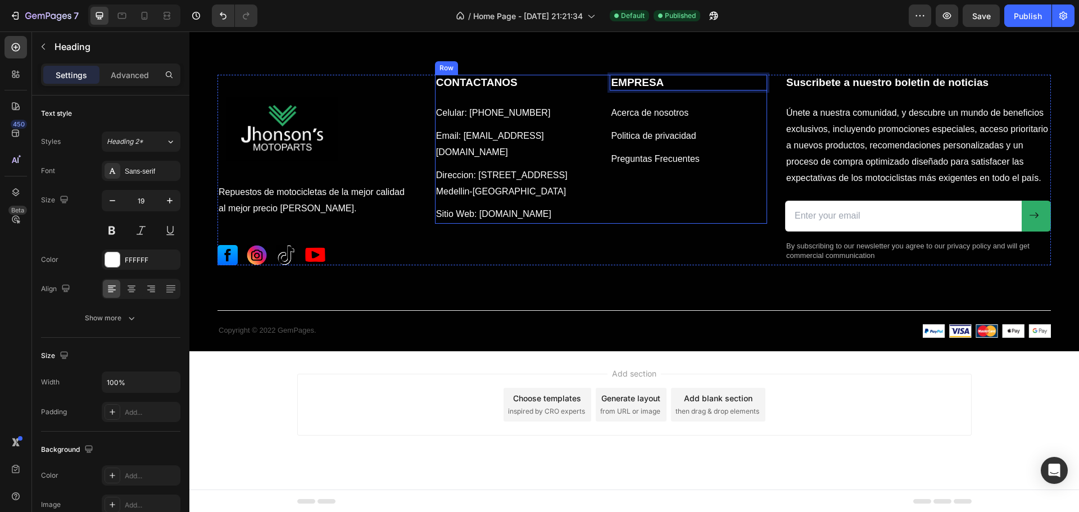
click at [682, 197] on div "EMPRESA Heading 24 Acerca de nosotros Text block Politica de privacidad Text bl…" at bounding box center [688, 149] width 157 height 149
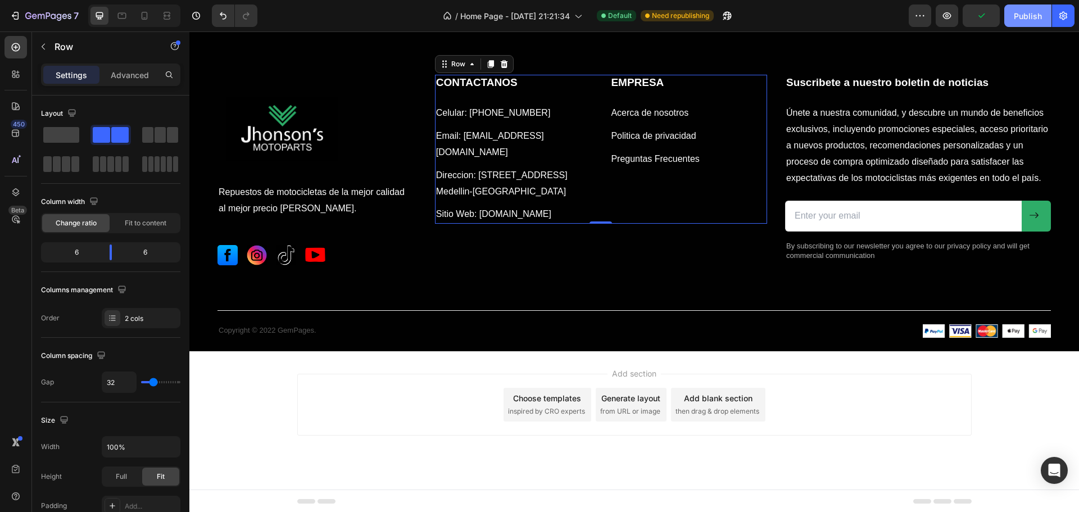
click at [1025, 20] on div "Publish" at bounding box center [1028, 16] width 28 height 12
click at [555, 210] on p "Sitio Web: [DOMAIN_NAME]" at bounding box center [513, 214] width 155 height 16
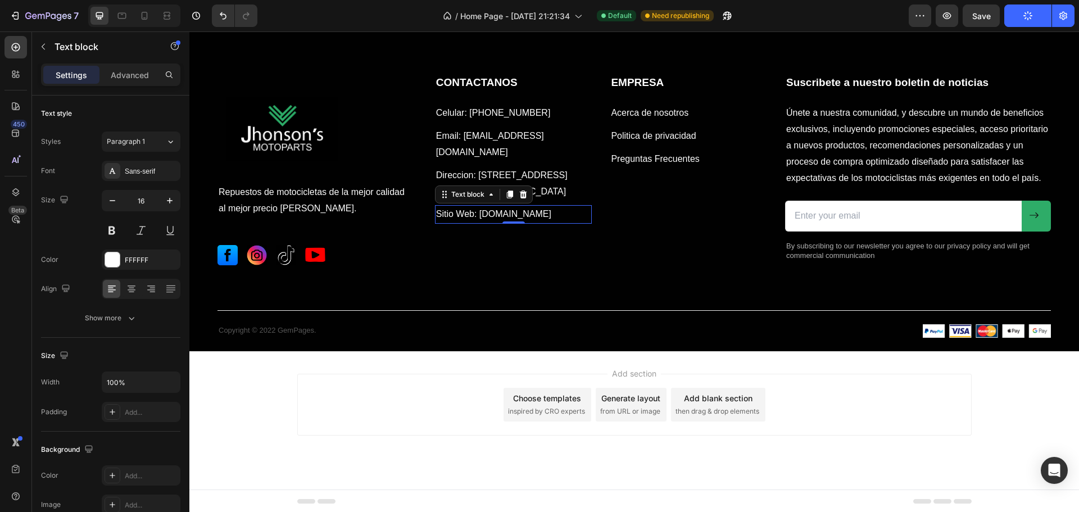
click at [552, 211] on p "Sitio Web: [DOMAIN_NAME]" at bounding box center [513, 214] width 155 height 16
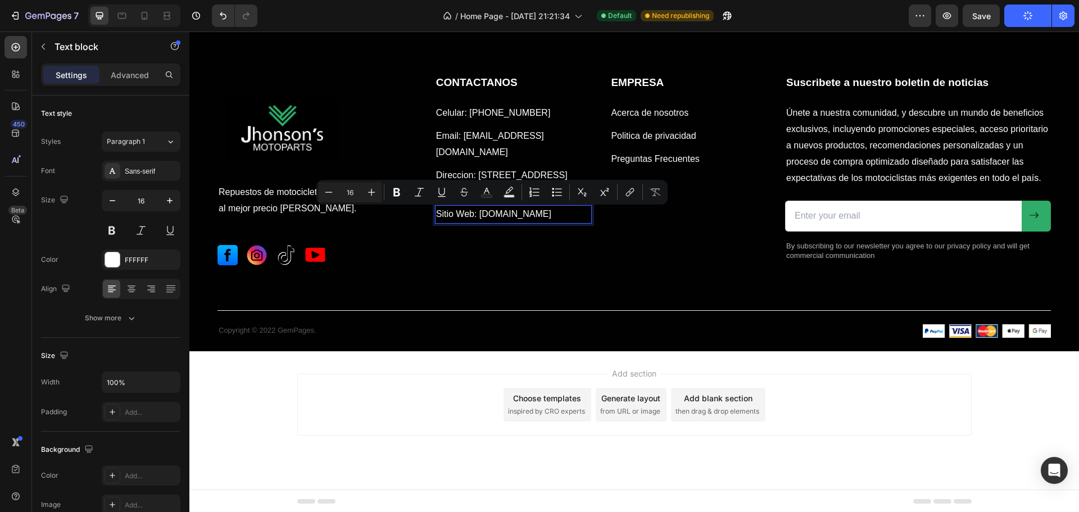
drag, startPoint x: 552, startPoint y: 212, endPoint x: 435, endPoint y: 217, distance: 117.0
click at [436, 217] on p "Sitio Web: [DOMAIN_NAME]" at bounding box center [513, 214] width 155 height 16
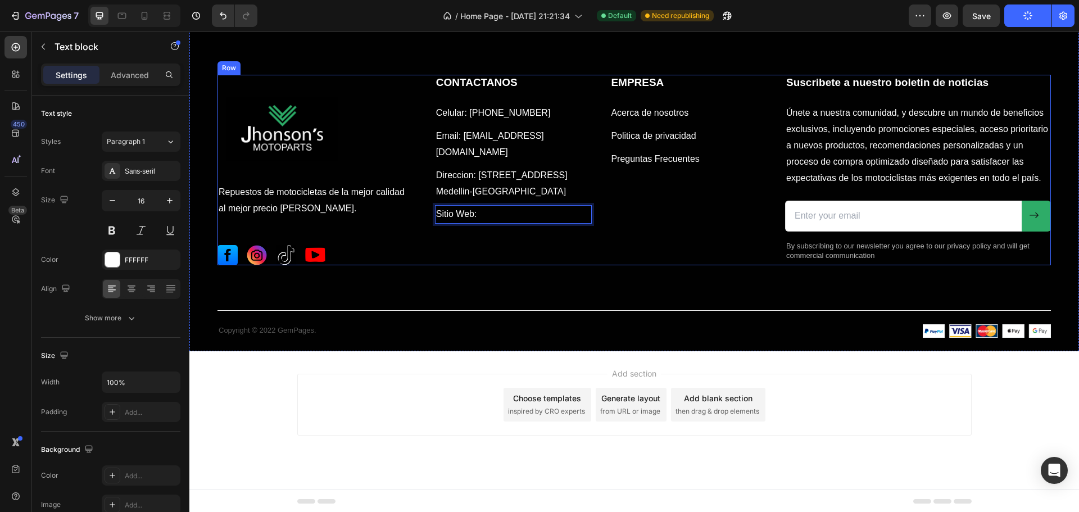
click at [497, 232] on div "CONTACTANOS Heading Celular: [PHONE_NUMBER] Text block Email: [EMAIL_ADDRESS][D…" at bounding box center [601, 170] width 332 height 190
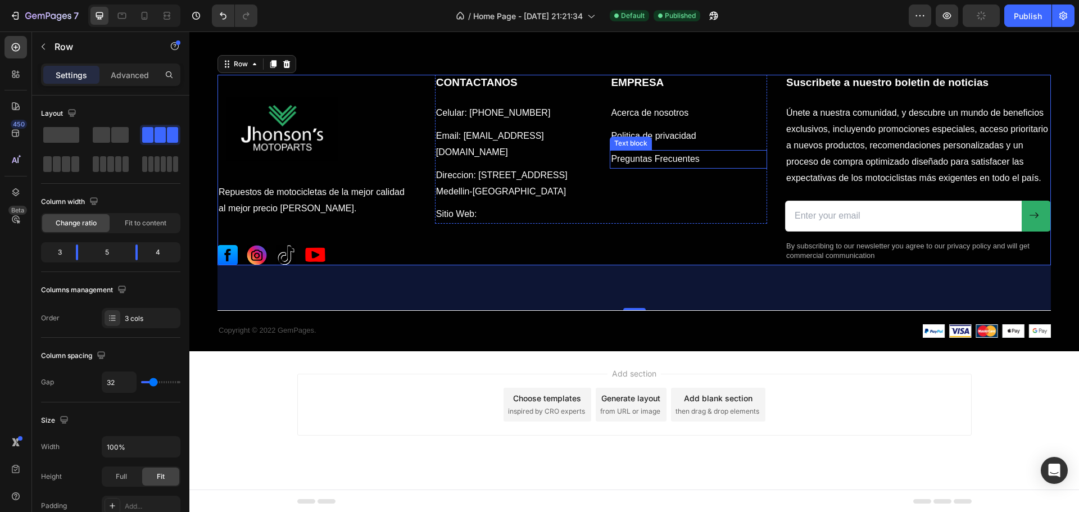
click at [657, 156] on p "Preguntas Frecuentes" at bounding box center [688, 159] width 155 height 16
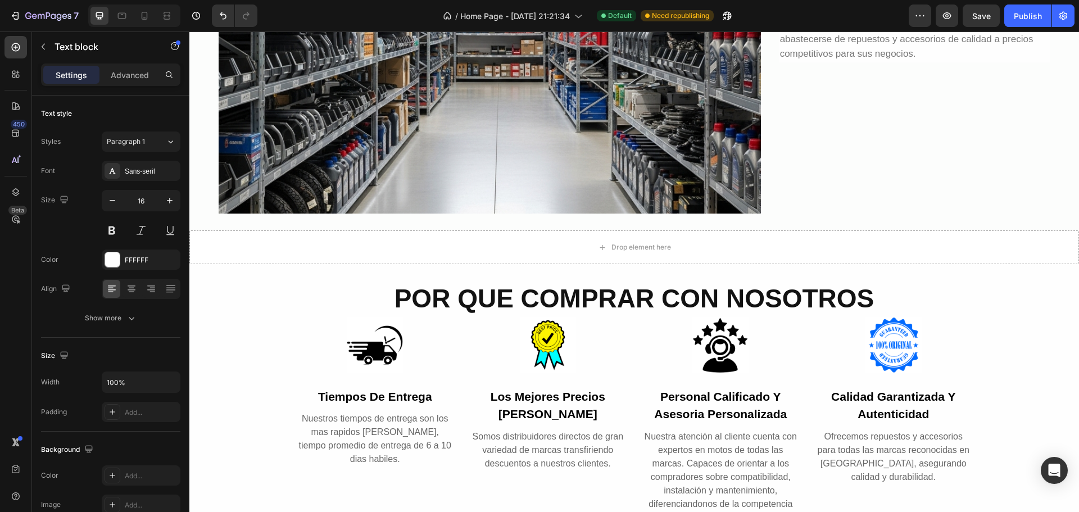
scroll to position [1621, 0]
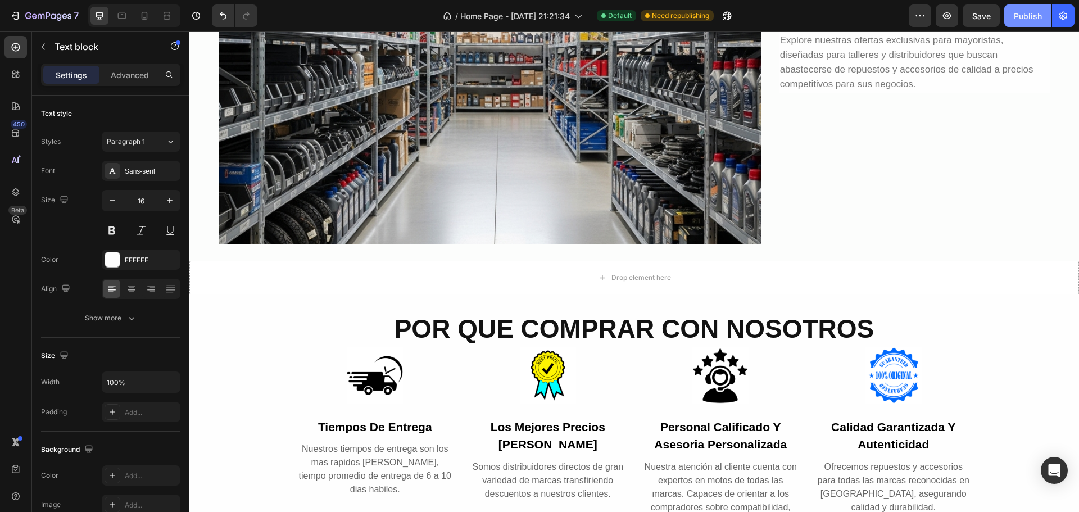
click at [1022, 12] on div "Publish" at bounding box center [1028, 16] width 28 height 12
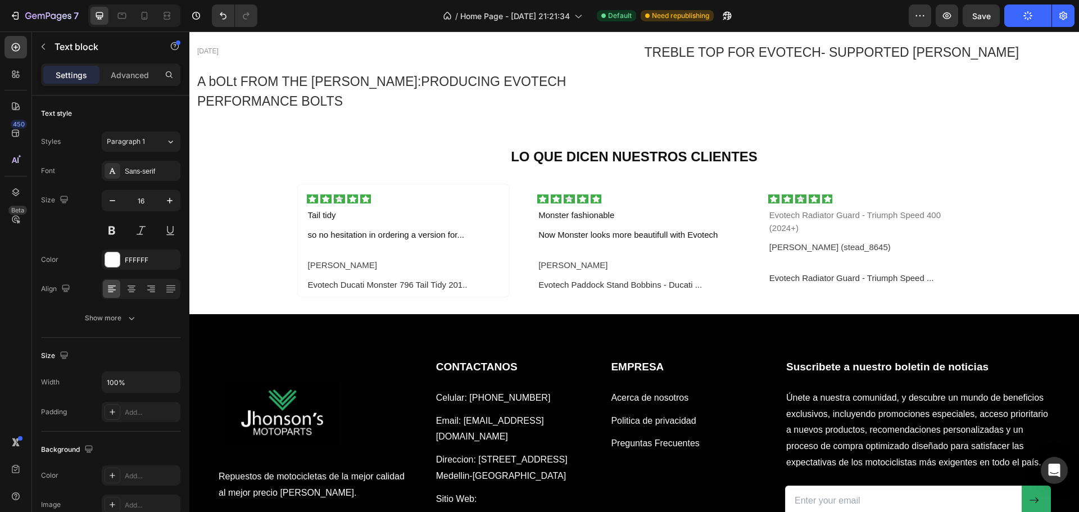
scroll to position [2632, 0]
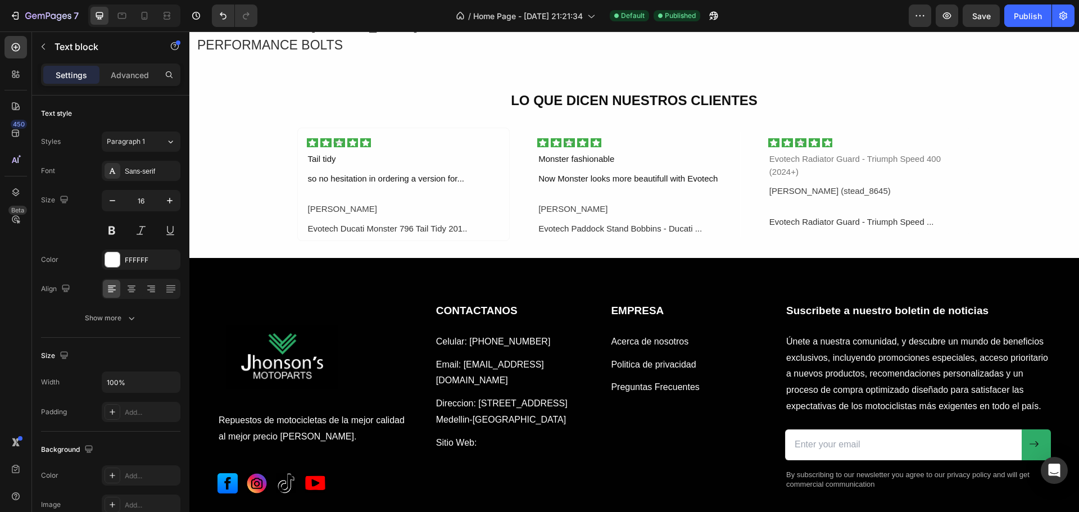
click at [682, 385] on p "Preguntas Frecuentes" at bounding box center [688, 387] width 155 height 16
click at [695, 383] on p "Preguntas Frecuentes" at bounding box center [688, 387] width 155 height 16
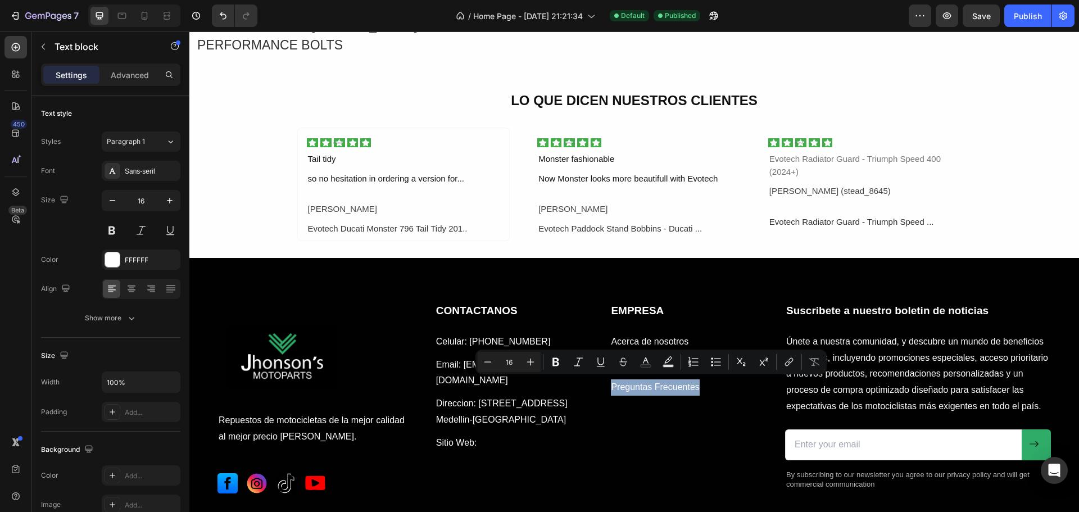
drag, startPoint x: 696, startPoint y: 382, endPoint x: 607, endPoint y: 383, distance: 88.8
click at [611, 382] on p "Preguntas Frecuentes" at bounding box center [688, 387] width 155 height 16
click at [789, 365] on icon "Editor contextual toolbar" at bounding box center [788, 361] width 11 height 11
click at [670, 382] on p "Preguntas Frecuentes" at bounding box center [688, 387] width 155 height 16
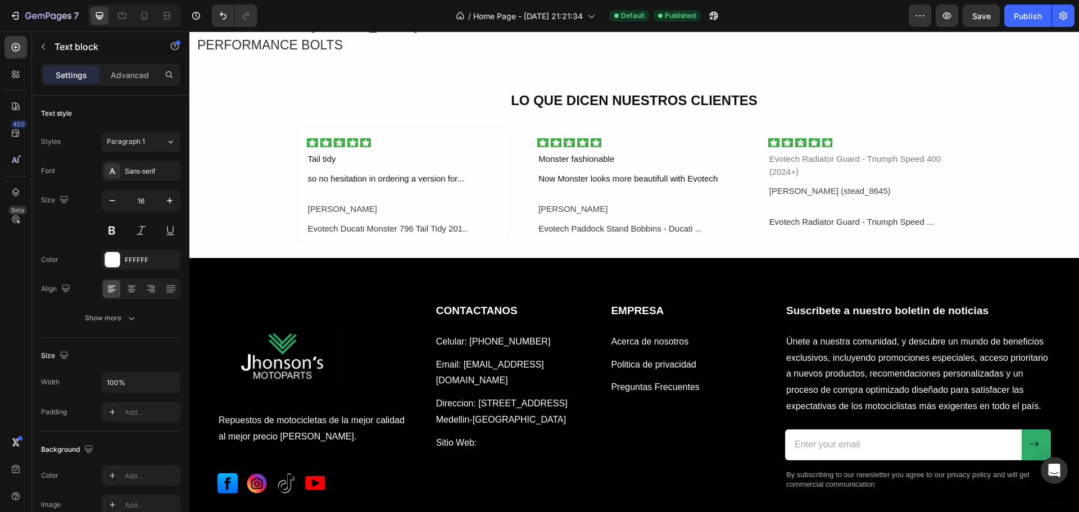
click at [696, 383] on p "Preguntas Frecuentes" at bounding box center [688, 387] width 155 height 16
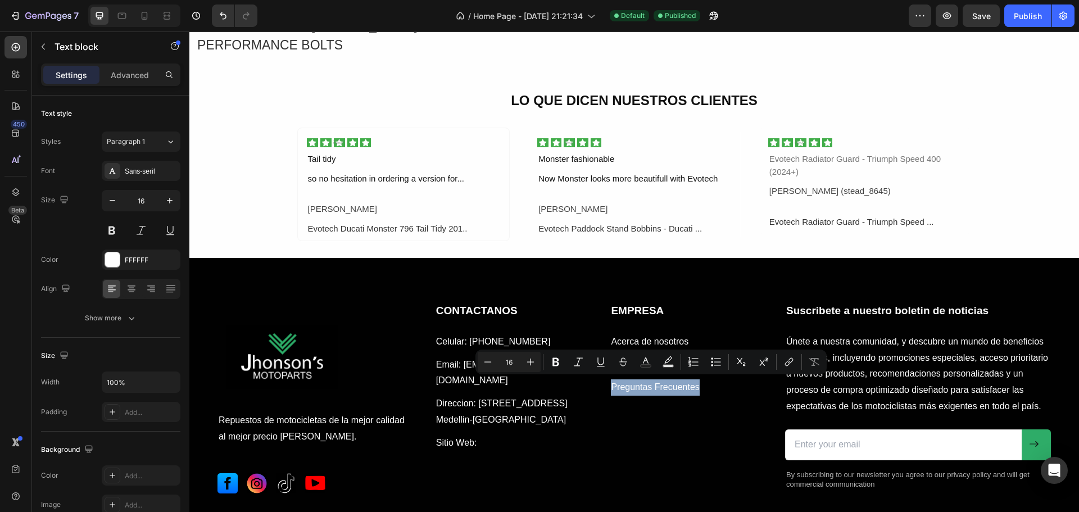
drag, startPoint x: 696, startPoint y: 384, endPoint x: 606, endPoint y: 389, distance: 89.5
click at [610, 388] on div "Preguntas Frecuentes" at bounding box center [688, 387] width 157 height 19
click at [790, 360] on icon "Editor contextual toolbar" at bounding box center [788, 361] width 11 height 11
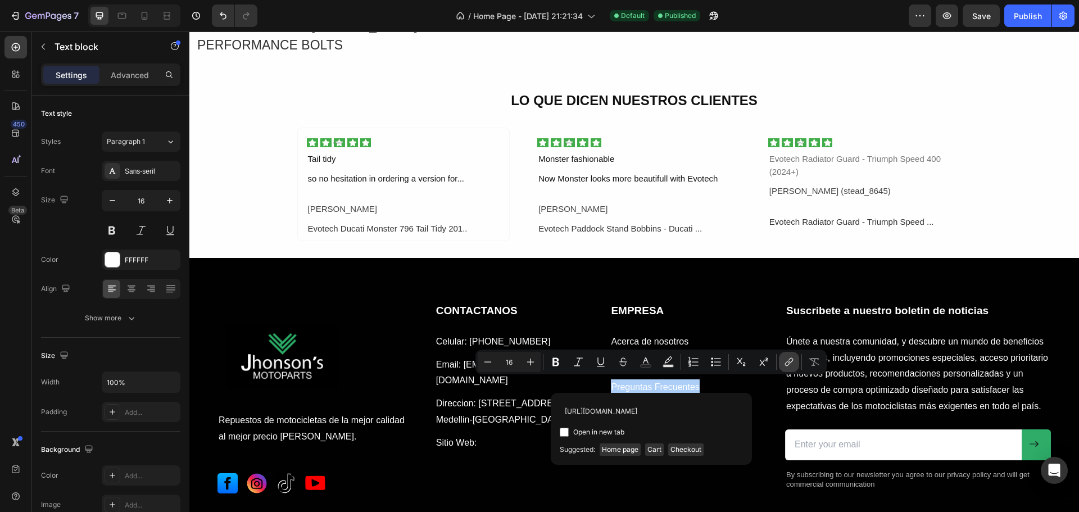
scroll to position [0, 103]
type input "[URL][DOMAIN_NAME]"
click at [562, 431] on input "Editor contextual toolbar" at bounding box center [564, 432] width 9 height 9
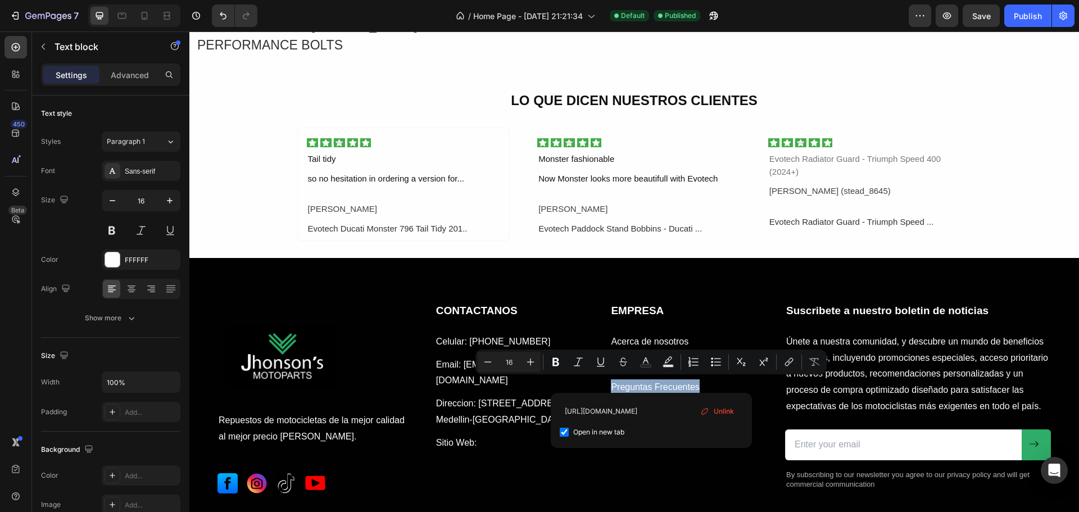
checkbox input "true"
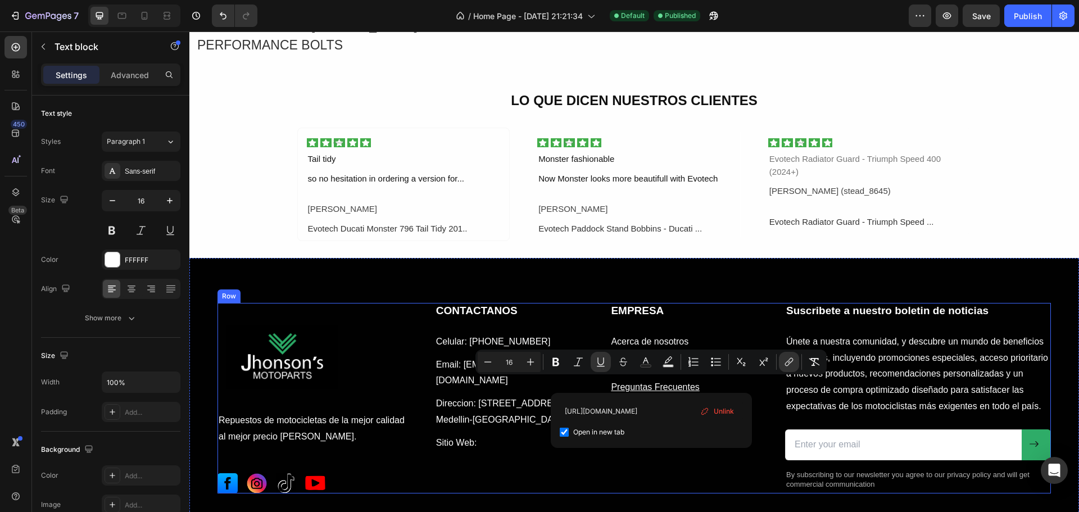
click at [608, 457] on div "CONTACTANOS Heading Celular: [PHONE_NUMBER] Text block Email: [EMAIL_ADDRESS][D…" at bounding box center [601, 398] width 332 height 190
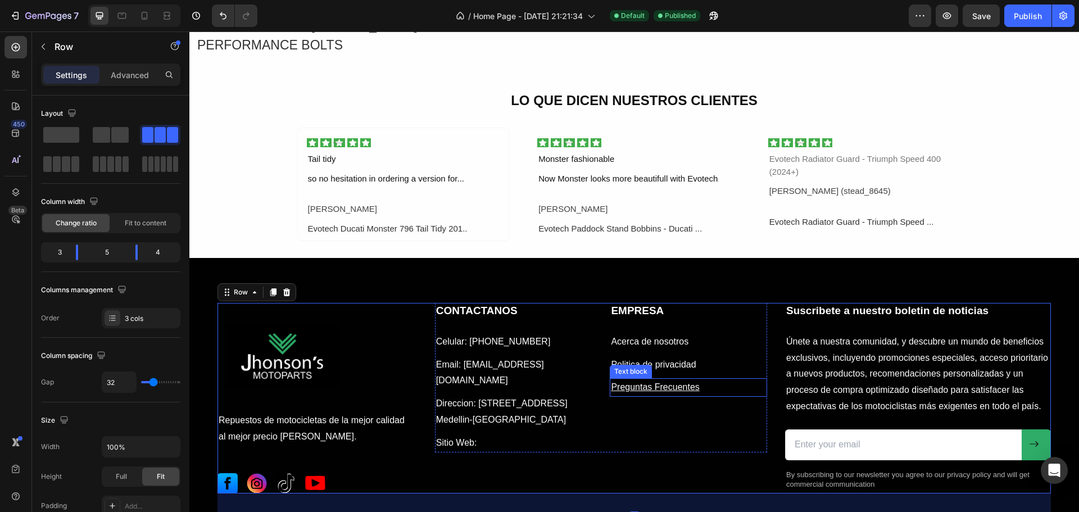
click at [642, 384] on u "Preguntas Frecuentes" at bounding box center [655, 387] width 88 height 10
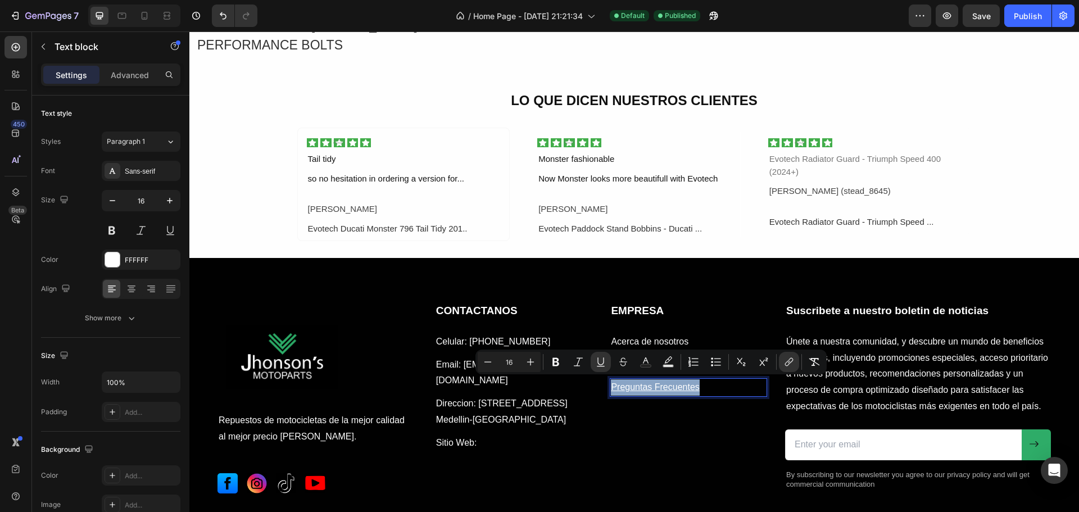
drag, startPoint x: 698, startPoint y: 384, endPoint x: 606, endPoint y: 386, distance: 92.2
click at [610, 385] on div "Preguntas Frecuentes" at bounding box center [688, 387] width 157 height 19
click at [600, 362] on icon "Editor contextual toolbar" at bounding box center [600, 361] width 11 height 11
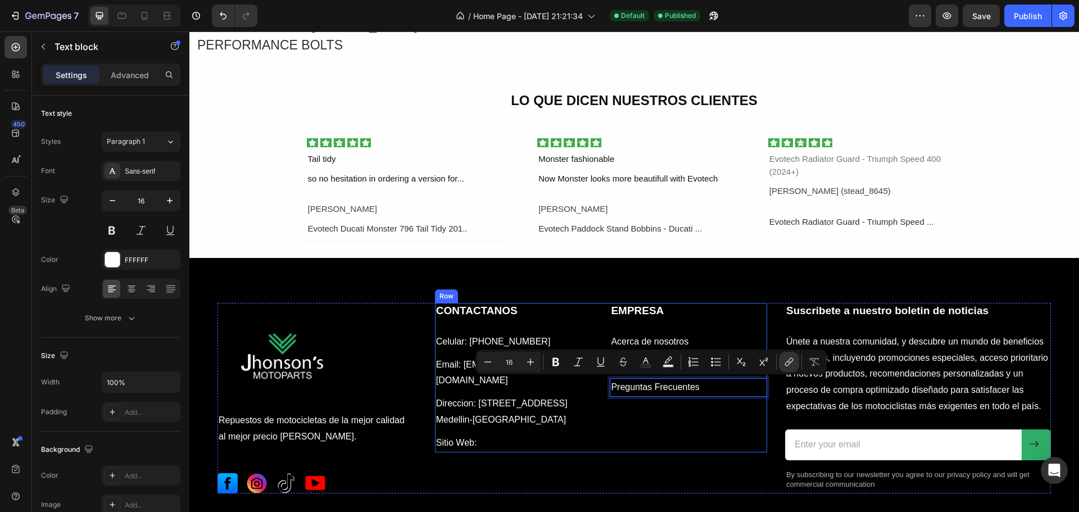
click at [602, 432] on div "CONTACTANOS Heading Celular: [PHONE_NUMBER] Text block Email: [EMAIL_ADDRESS][D…" at bounding box center [601, 377] width 332 height 149
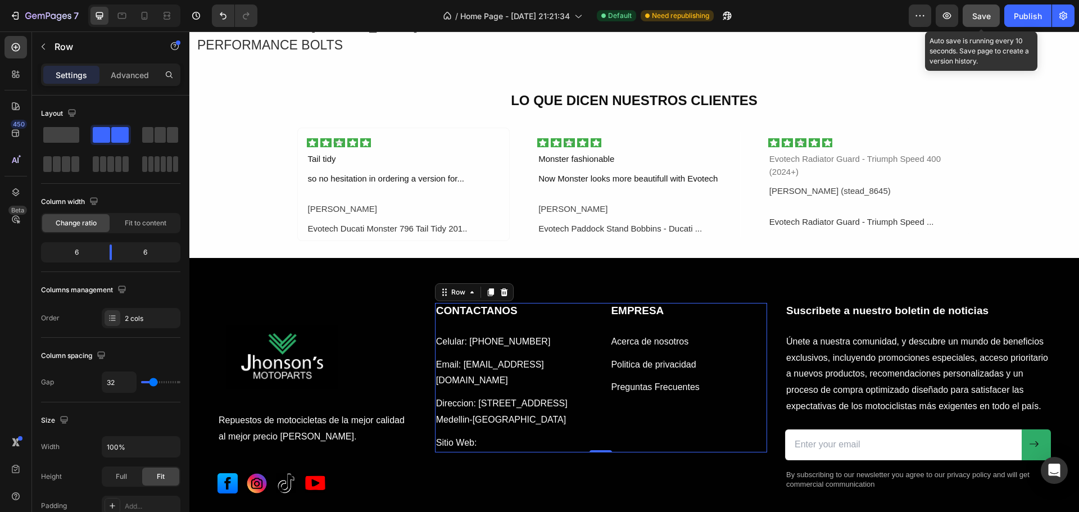
click at [983, 18] on span "Save" at bounding box center [981, 16] width 19 height 10
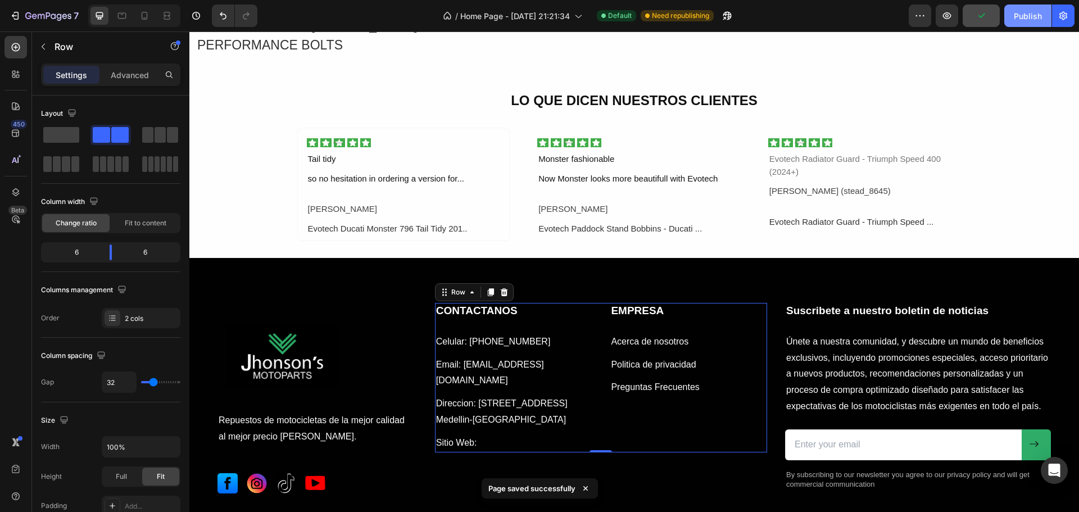
click at [1024, 13] on div "Publish" at bounding box center [1028, 16] width 28 height 12
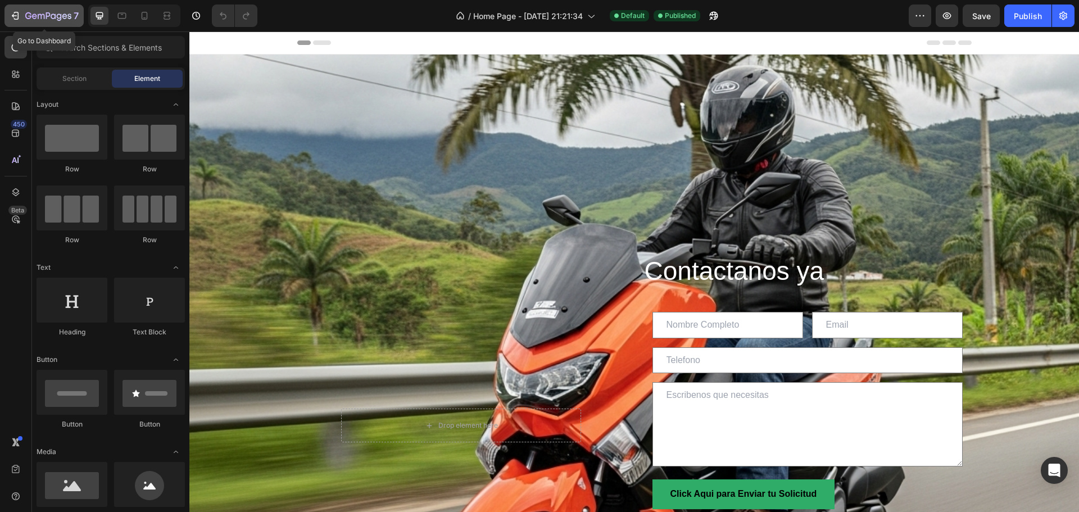
click at [20, 17] on icon "button" at bounding box center [15, 15] width 11 height 11
